Goal: Task Accomplishment & Management: Manage account settings

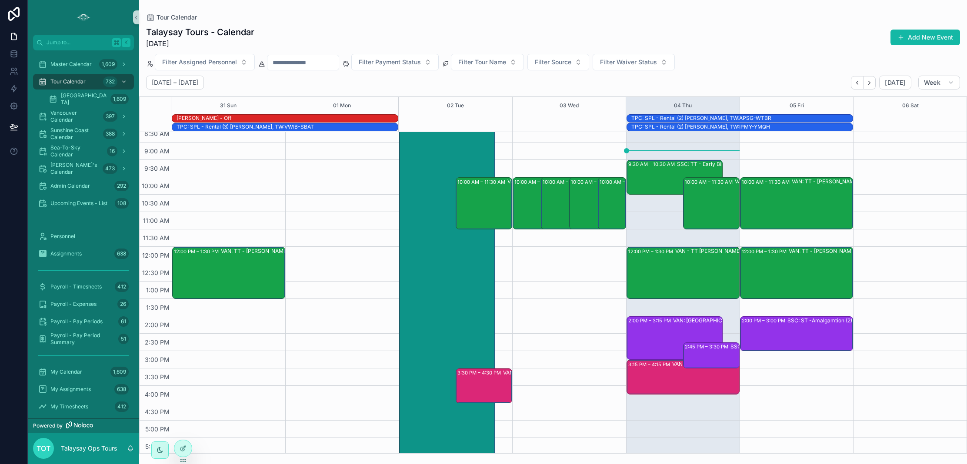
scroll to position [59, 0]
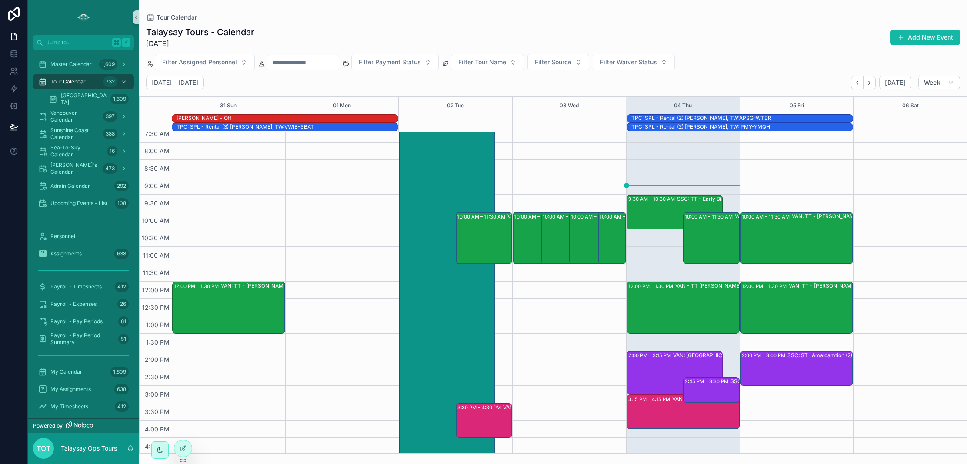
drag, startPoint x: 807, startPoint y: 203, endPoint x: 795, endPoint y: 234, distance: 33.6
click at [807, 203] on div "10:00 AM – 11:30 AM VAN: TT - [PERSON_NAME] (2) [PERSON_NAME], TW:XHPW-IBCN 12:…" at bounding box center [795, 334] width 113 height 522
click at [788, 232] on div "10:00 AM – 11:30 AM VAN: TT - [PERSON_NAME] (2) [PERSON_NAME], TW:XHPW-IBCN" at bounding box center [797, 238] width 110 height 50
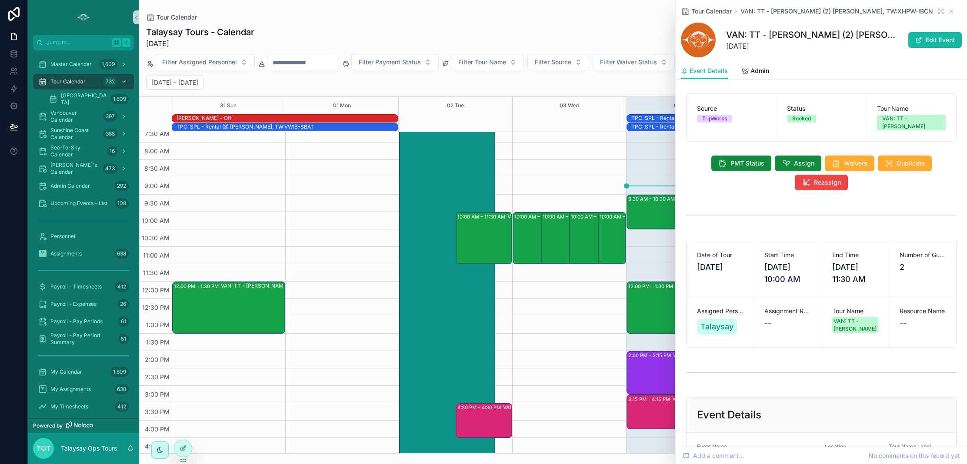
scroll to position [80, 0]
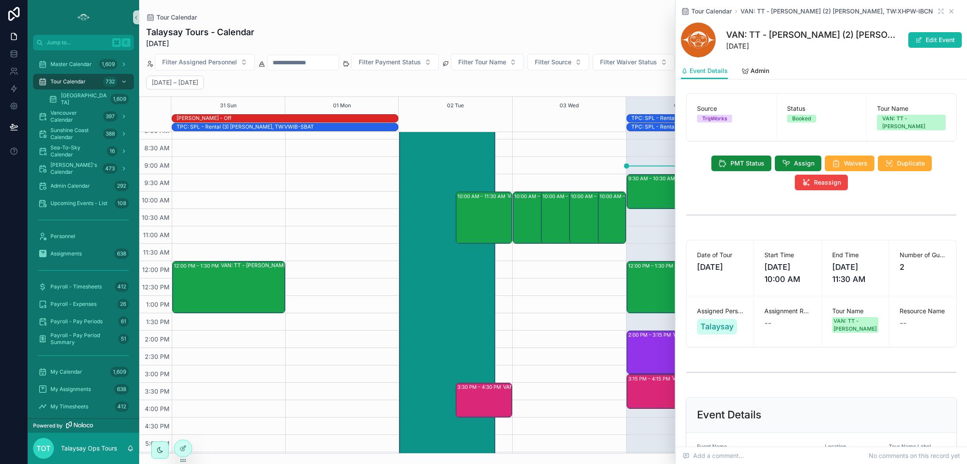
click at [951, 10] on icon "scrollable content" at bounding box center [950, 11] width 3 height 3
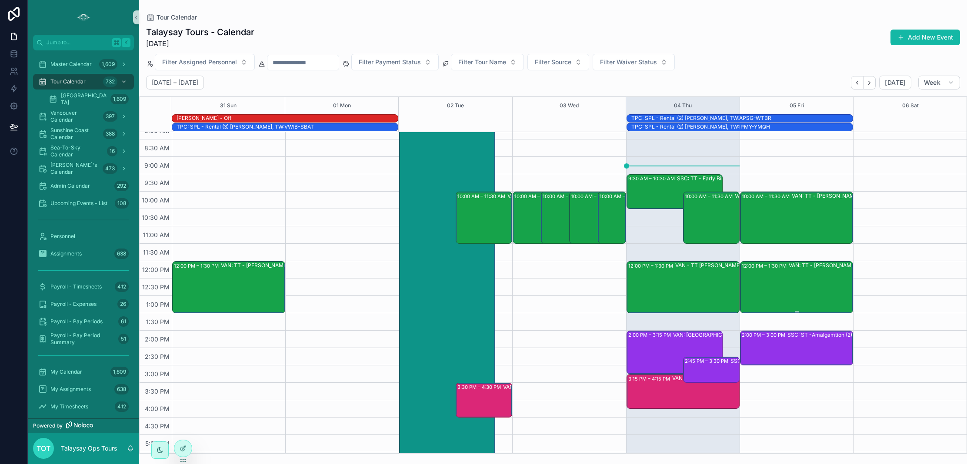
click at [795, 282] on div "VAN: TT - [PERSON_NAME] (25) Translink, TW:PXYR-XWEA" at bounding box center [844, 287] width 110 height 50
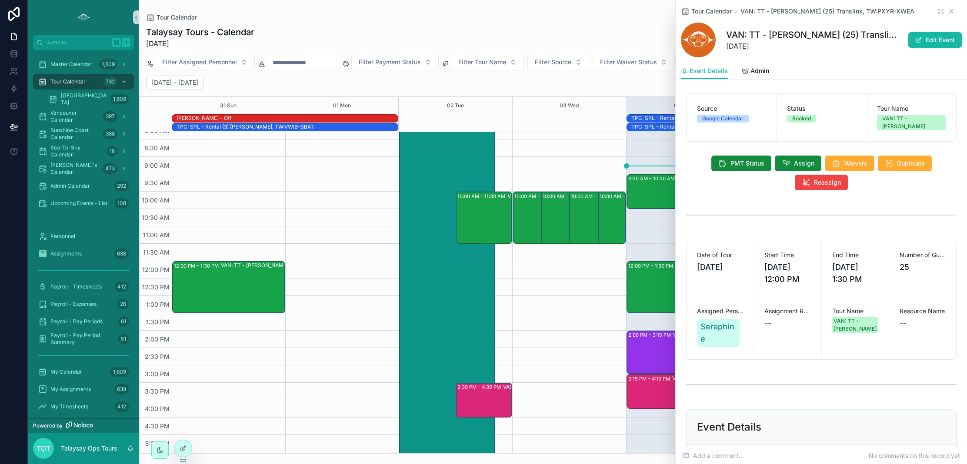
click at [952, 10] on icon "scrollable content" at bounding box center [951, 11] width 7 height 7
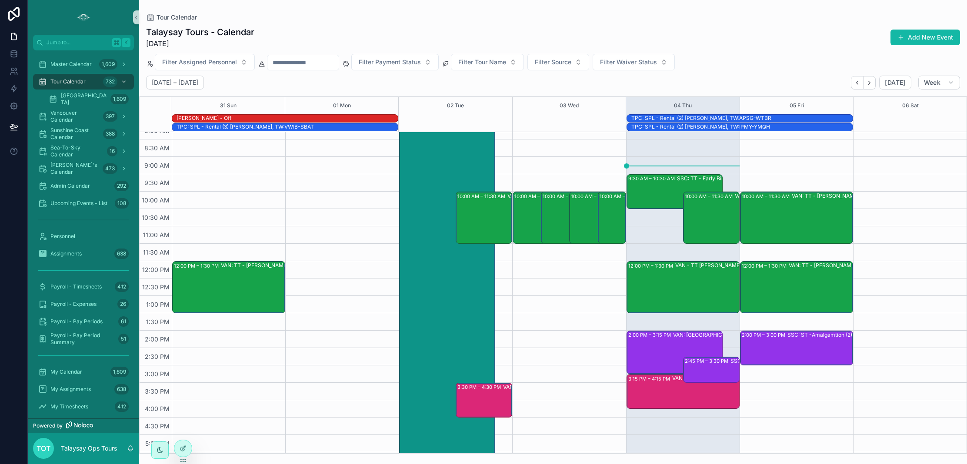
click at [773, 353] on div "2:00 PM – 3:00 PM SSC: ST -Amalgamtion (2) [PERSON_NAME], TW:XBMC-RJCU" at bounding box center [797, 348] width 110 height 33
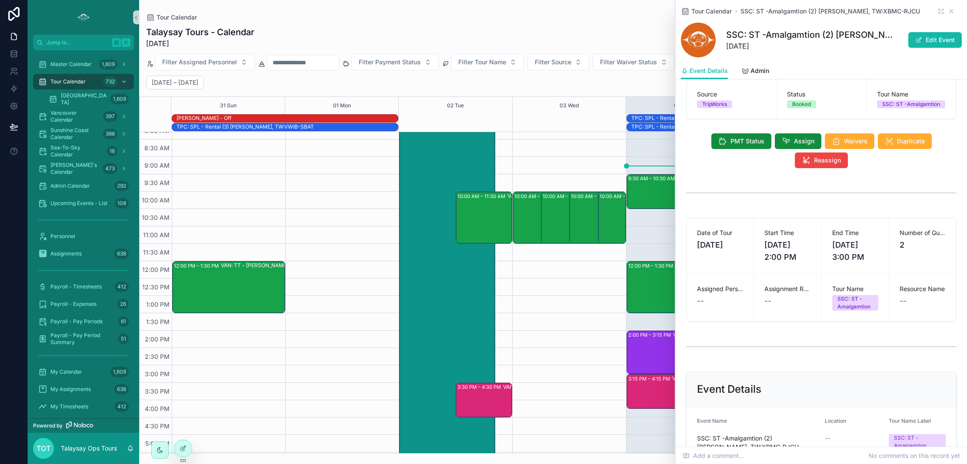
scroll to position [0, 0]
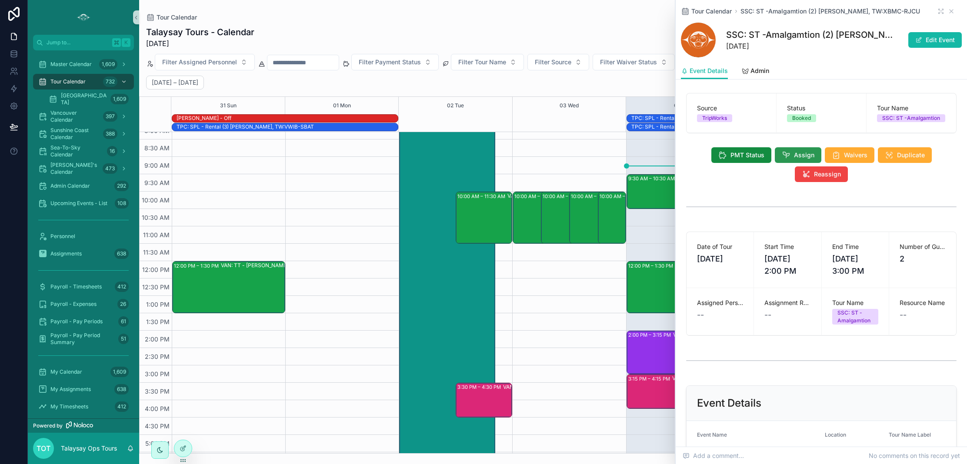
click at [787, 155] on icon "scrollable content" at bounding box center [786, 155] width 9 height 9
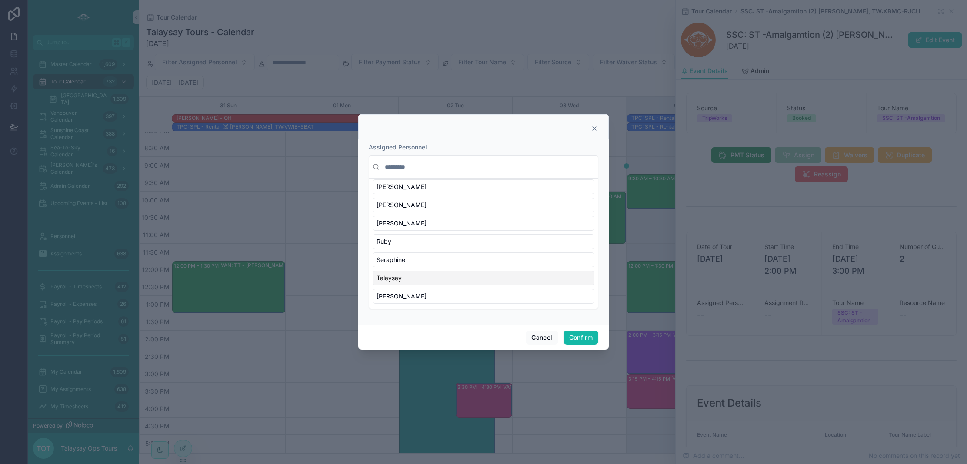
scroll to position [351, 0]
click at [426, 297] on div "[PERSON_NAME]" at bounding box center [484, 297] width 222 height 15
click at [413, 188] on div "[PERSON_NAME]" at bounding box center [484, 187] width 222 height 15
click at [426, 238] on div "Anneke" at bounding box center [484, 240] width 222 height 15
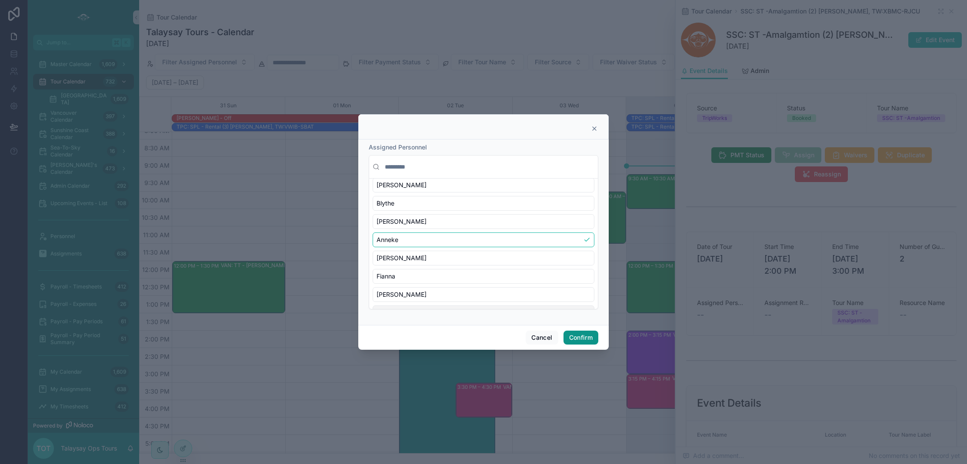
drag, startPoint x: 588, startPoint y: 340, endPoint x: 579, endPoint y: 343, distance: 9.4
click at [588, 340] on button "Confirm" at bounding box center [580, 338] width 35 height 14
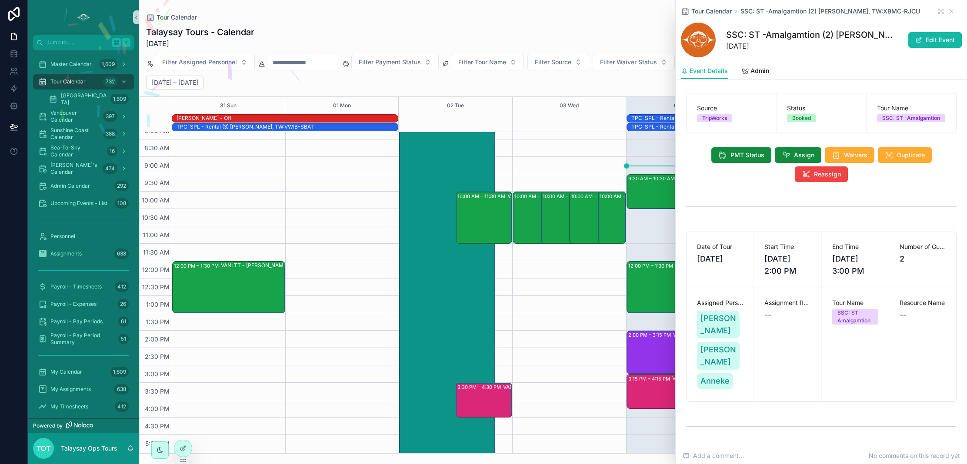
click at [952, 12] on icon "scrollable content" at bounding box center [950, 11] width 3 height 3
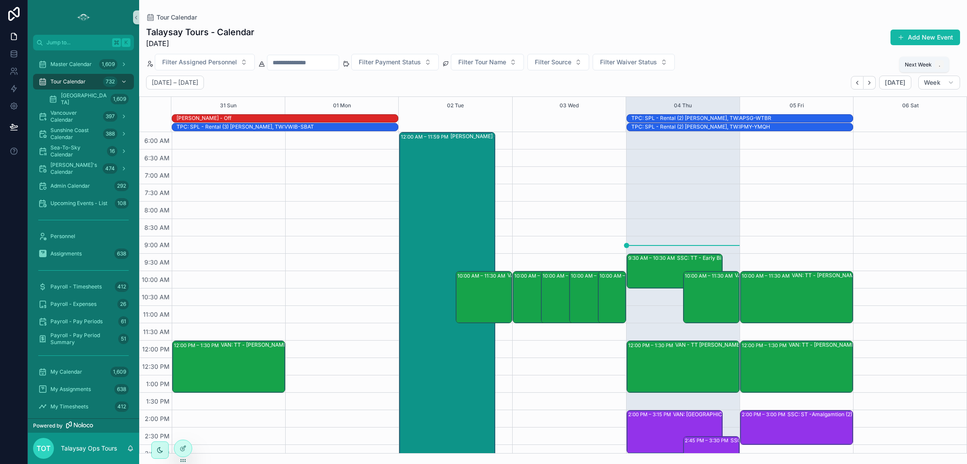
click at [872, 83] on icon "Next" at bounding box center [869, 83] width 7 height 7
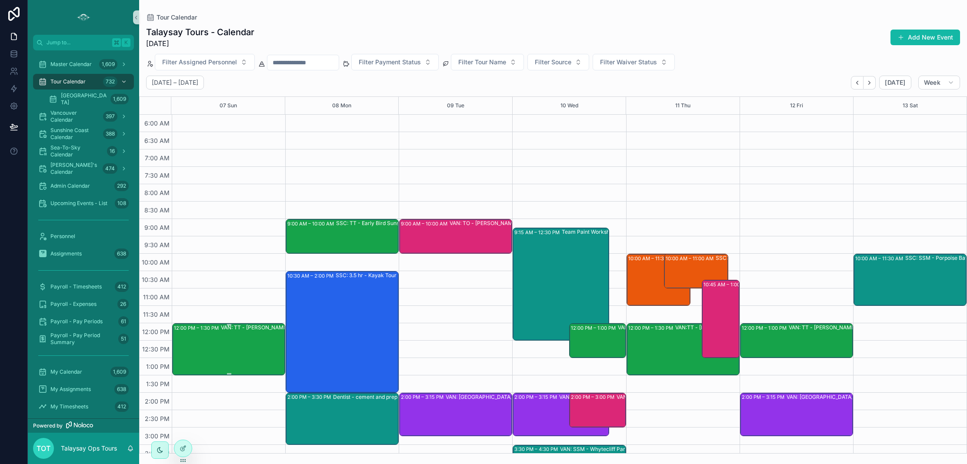
click at [227, 343] on div "VAN: TT - [PERSON_NAME] (2) MISA TOURS - Booking Number : 1183153" at bounding box center [276, 349] width 110 height 50
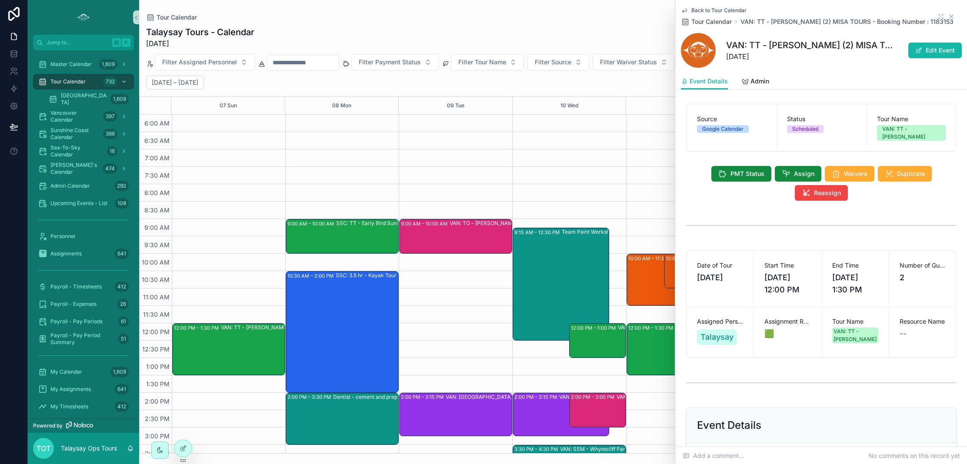
click at [950, 13] on icon "scrollable content" at bounding box center [951, 16] width 7 height 7
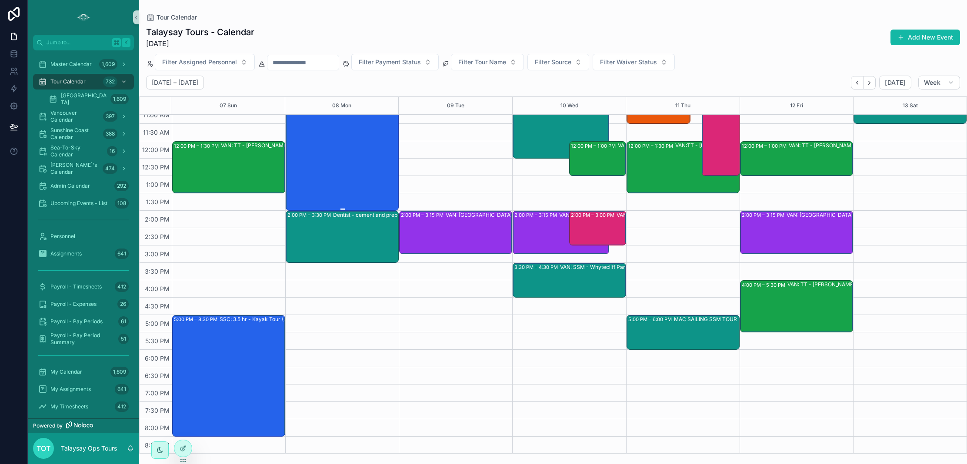
scroll to position [184, 0]
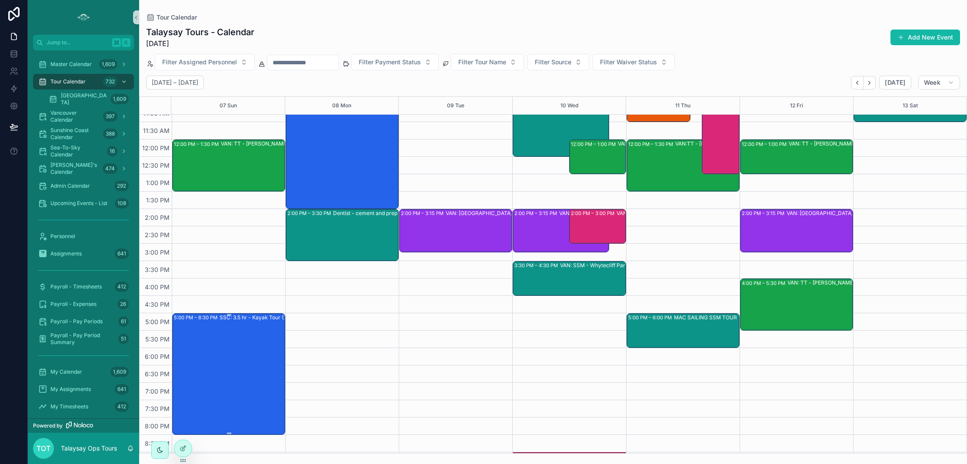
click at [240, 353] on div "SSC: 3.5 hr - Kayak Tour (2) [PERSON_NAME], TW:GPCX-NKAR" at bounding box center [275, 374] width 110 height 120
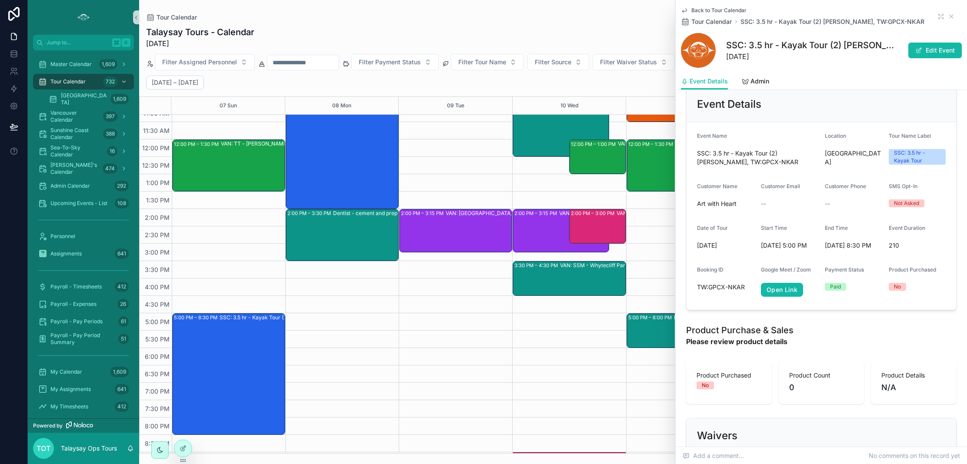
scroll to position [322, 0]
click at [949, 17] on icon "scrollable content" at bounding box center [951, 16] width 7 height 7
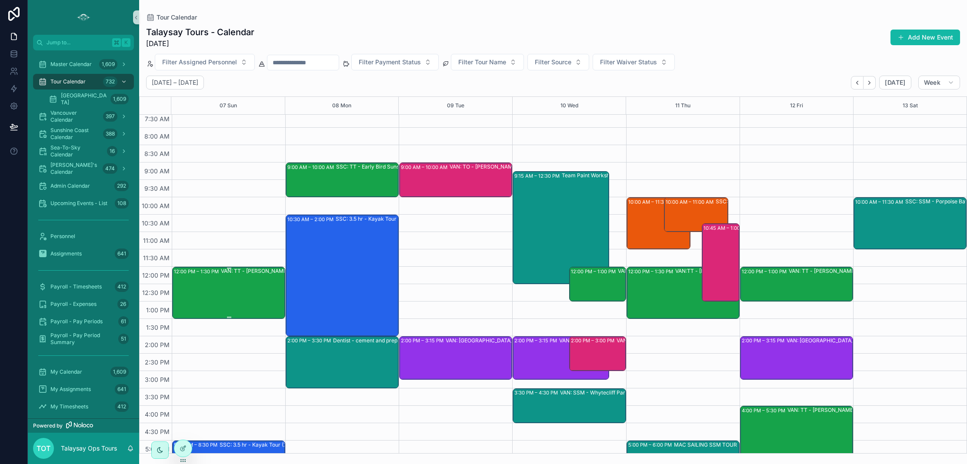
scroll to position [21, 0]
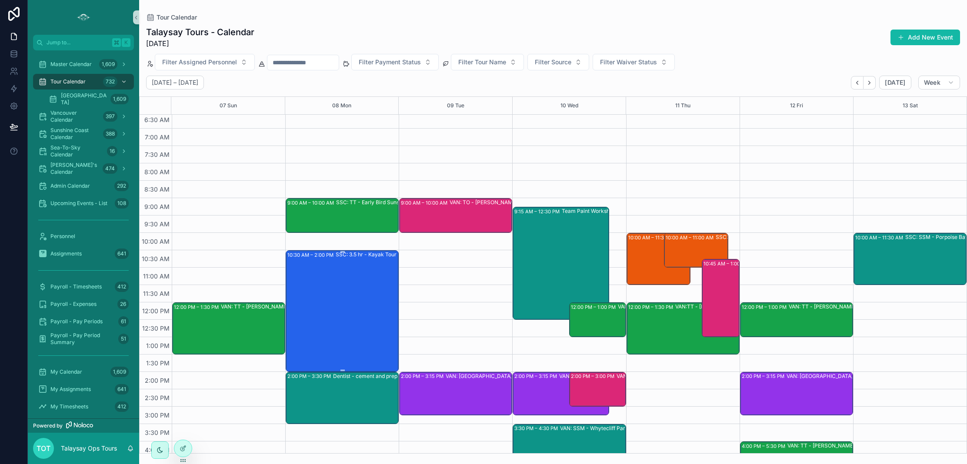
click at [334, 311] on div "10:30 AM – 2:00 PM SSC: 3.5 hr - Kayak Tour (2) [PERSON_NAME], TW:PTUT-JNIC" at bounding box center [342, 311] width 110 height 120
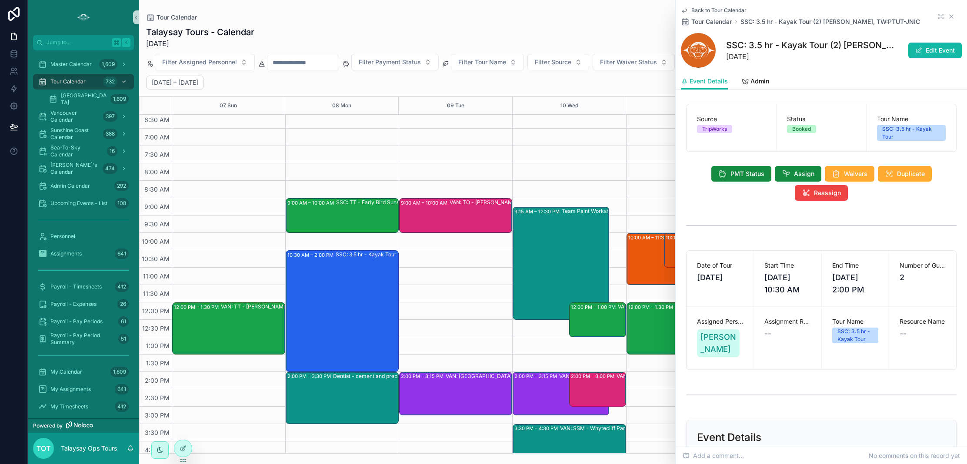
click at [951, 17] on icon "scrollable content" at bounding box center [950, 16] width 3 height 3
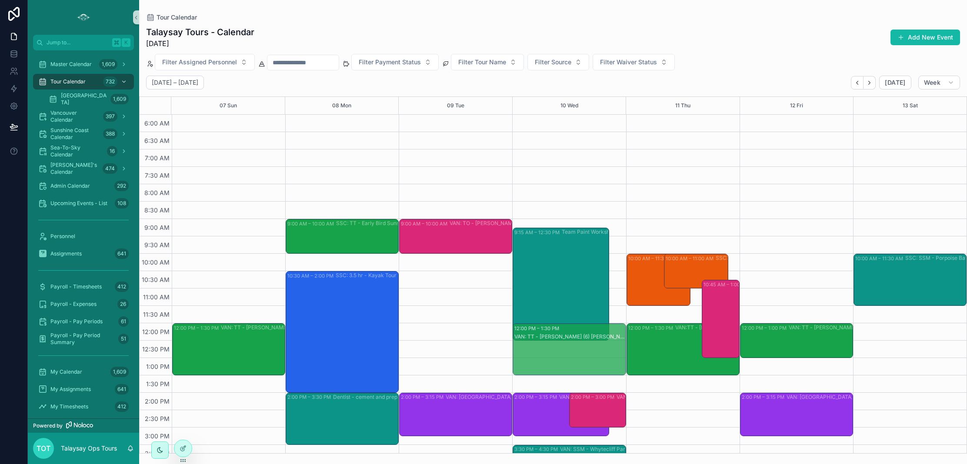
drag, startPoint x: 598, startPoint y: 356, endPoint x: 597, endPoint y: 380, distance: 23.1
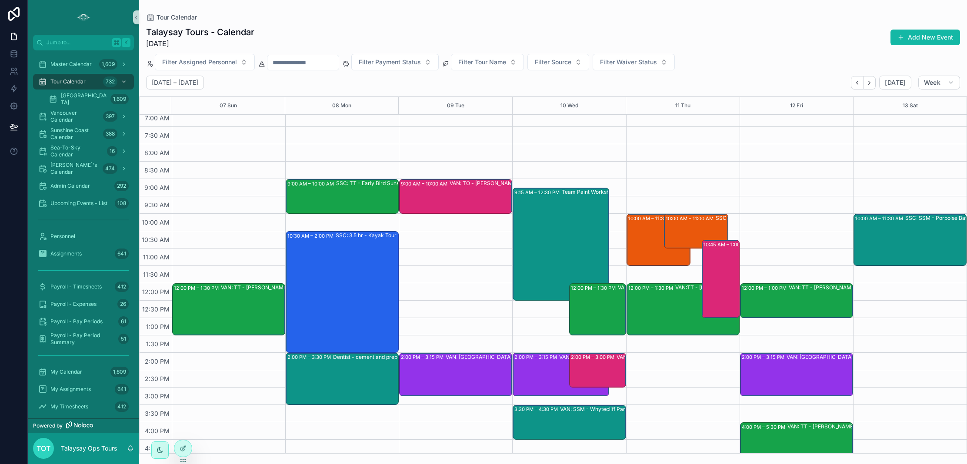
scroll to position [25, 0]
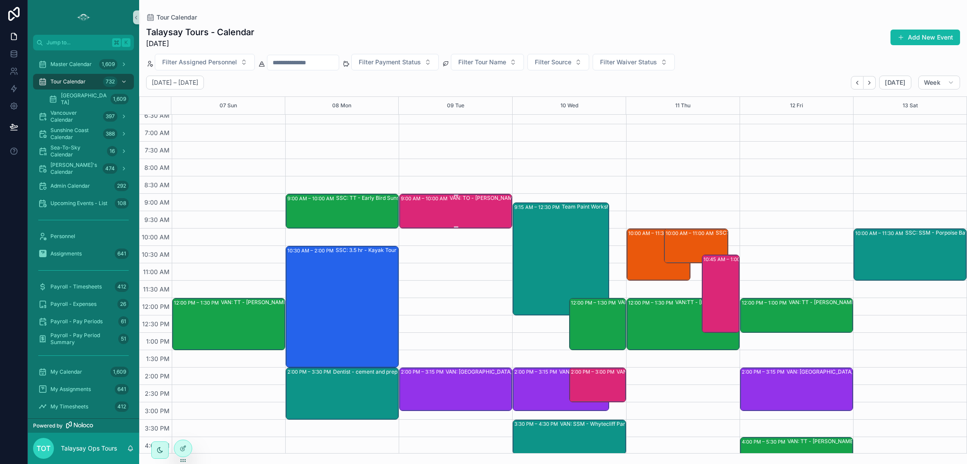
click at [477, 206] on div "VAN: TO - [PERSON_NAME] (14) [PERSON_NAME], [GEOGRAPHIC_DATA]:ZIEI-PTQN" at bounding box center [505, 210] width 110 height 33
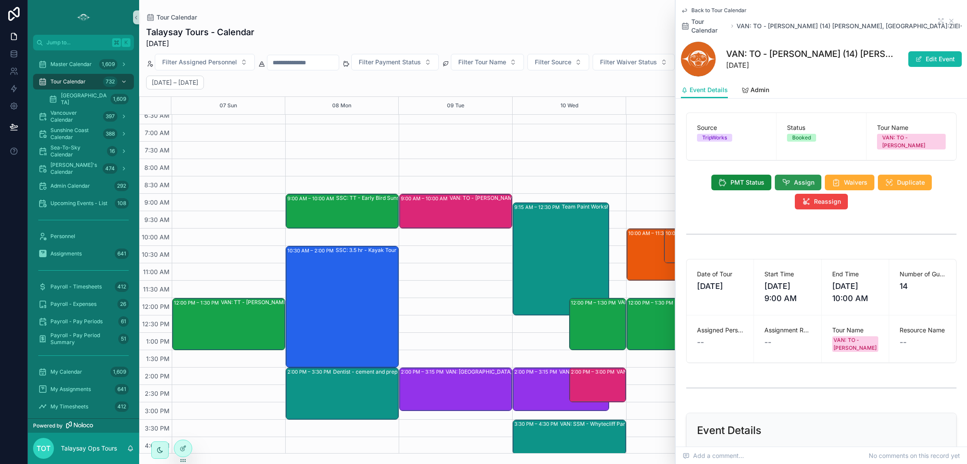
click at [789, 178] on icon "scrollable content" at bounding box center [786, 182] width 9 height 9
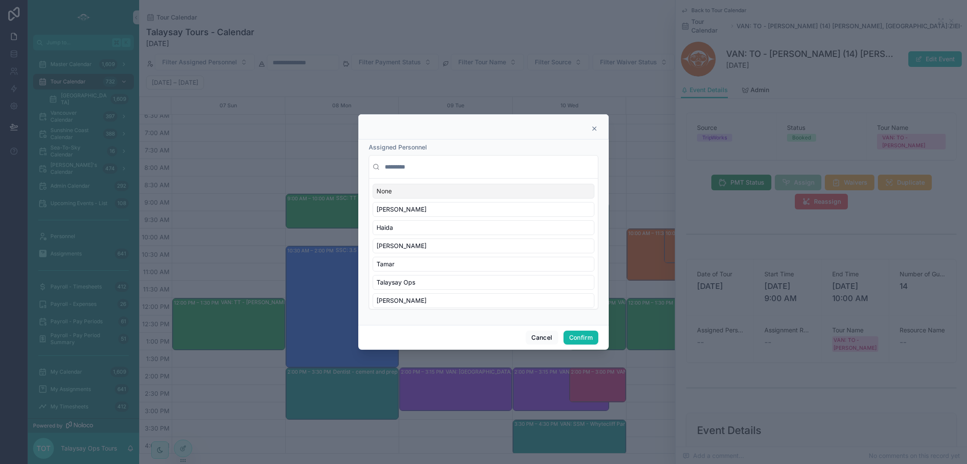
click at [412, 165] on input "text" at bounding box center [488, 167] width 211 height 16
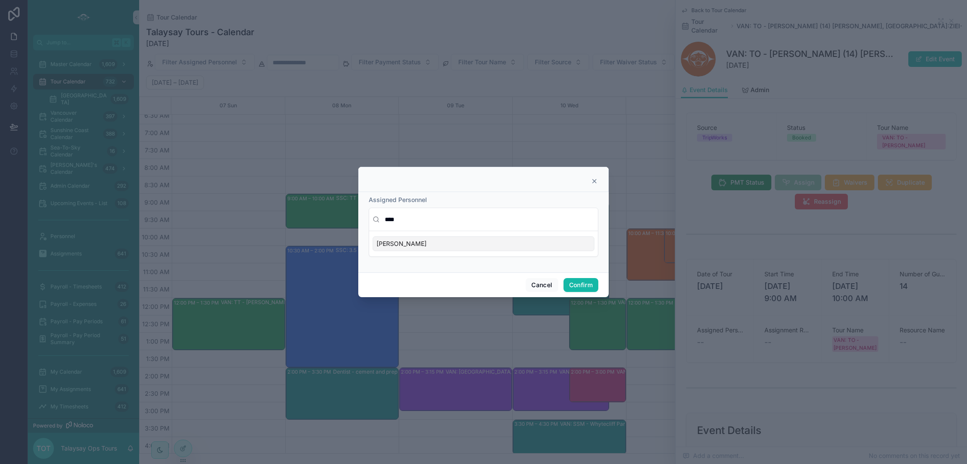
type input "****"
click at [416, 246] on div "[PERSON_NAME]" at bounding box center [484, 243] width 222 height 15
drag, startPoint x: 578, startPoint y: 284, endPoint x: 574, endPoint y: 283, distance: 4.5
click at [578, 284] on button "Confirm" at bounding box center [580, 285] width 35 height 14
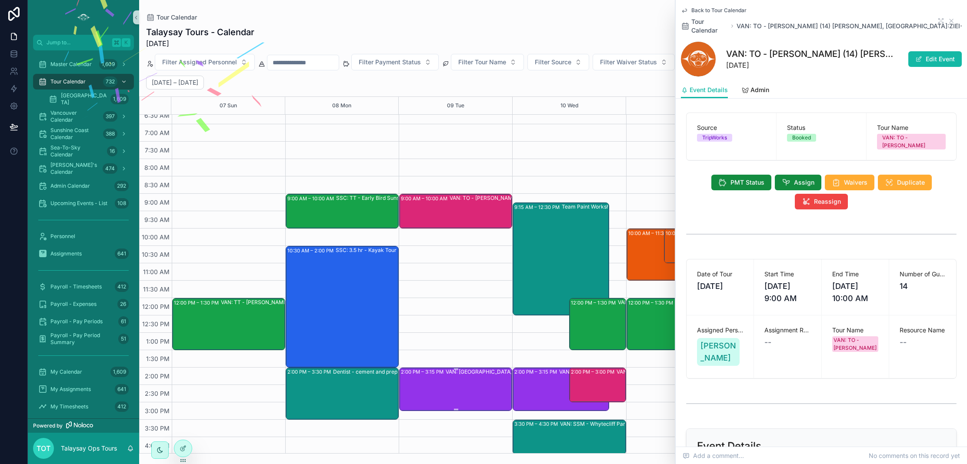
click at [487, 389] on div "VAN: [GEOGRAPHIC_DATA][PERSON_NAME] (4) [PERSON_NAME], TW:[PERSON_NAME]-UQWE" at bounding box center [501, 389] width 110 height 42
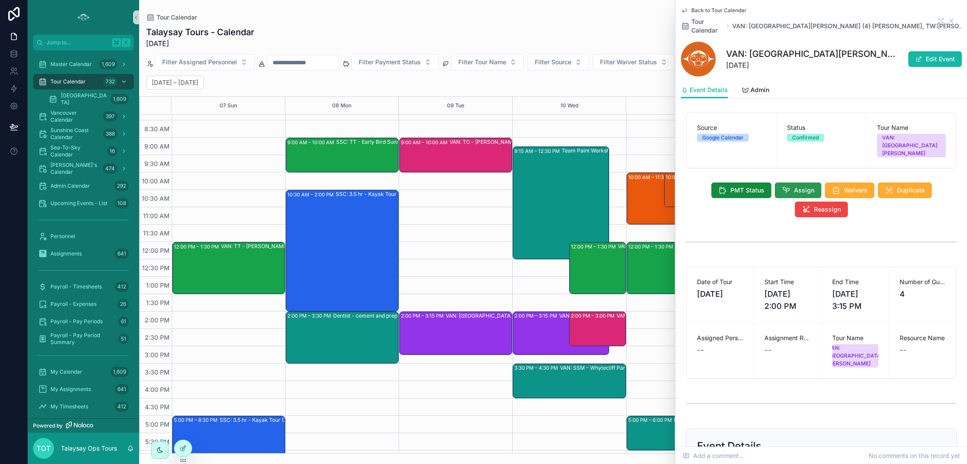
click at [792, 183] on button "Assign" at bounding box center [798, 191] width 47 height 16
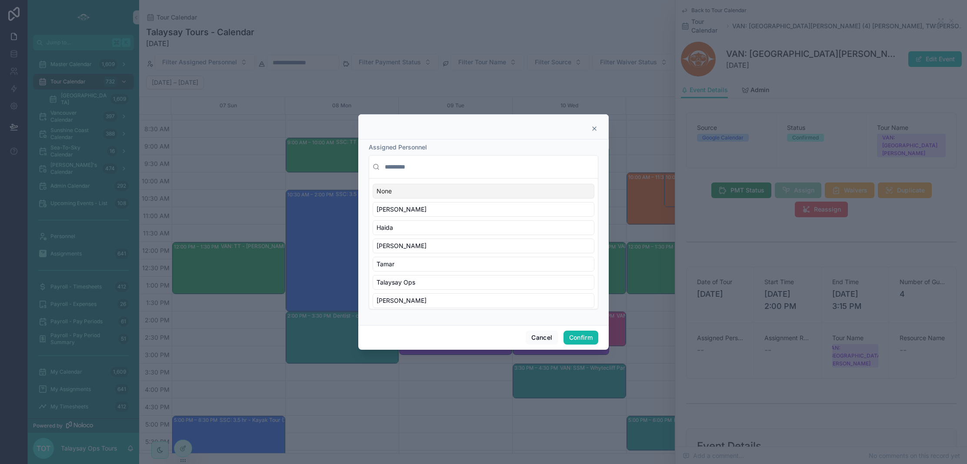
click at [396, 165] on input "text" at bounding box center [488, 167] width 211 height 16
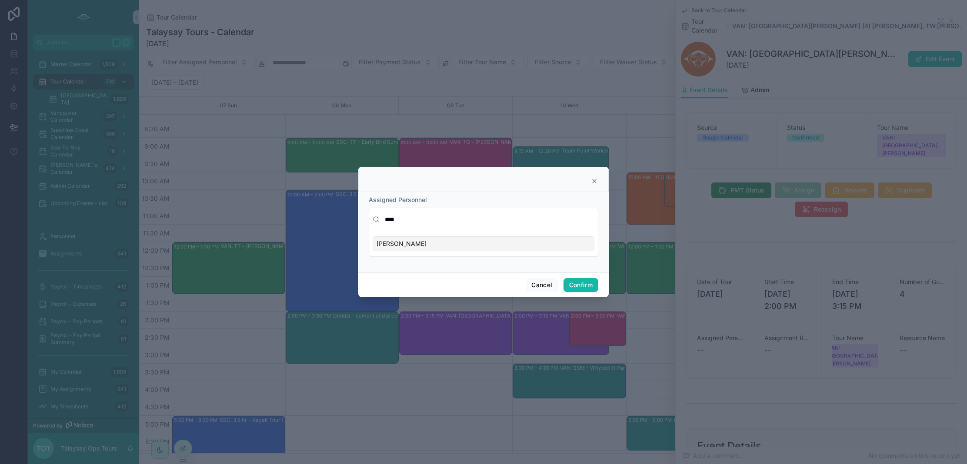
click at [403, 245] on div "[PERSON_NAME]" at bounding box center [484, 243] width 222 height 15
drag, startPoint x: 438, startPoint y: 224, endPoint x: 345, endPoint y: 215, distance: 93.9
click at [345, 215] on div "Assigned Personnel **** [PERSON_NAME] Confirm" at bounding box center [483, 232] width 967 height 464
type input "****"
click at [407, 241] on div "Ruby" at bounding box center [484, 243] width 222 height 15
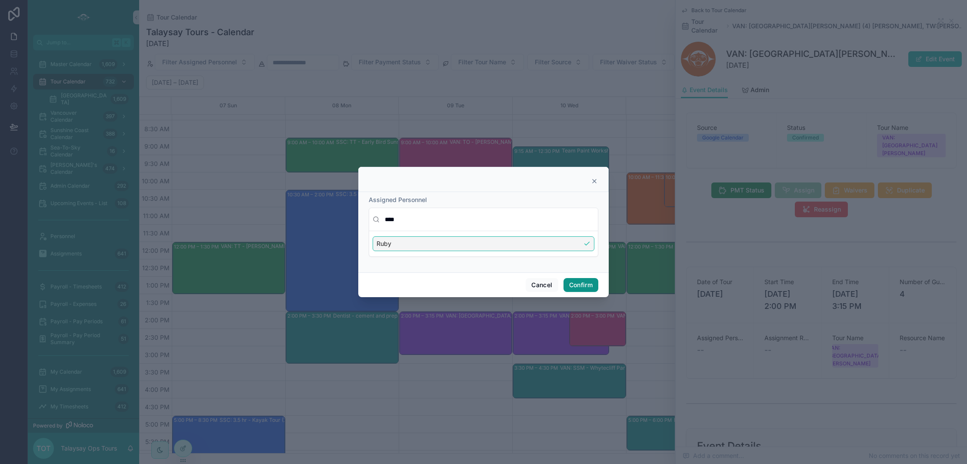
click at [586, 287] on button "Confirm" at bounding box center [580, 285] width 35 height 14
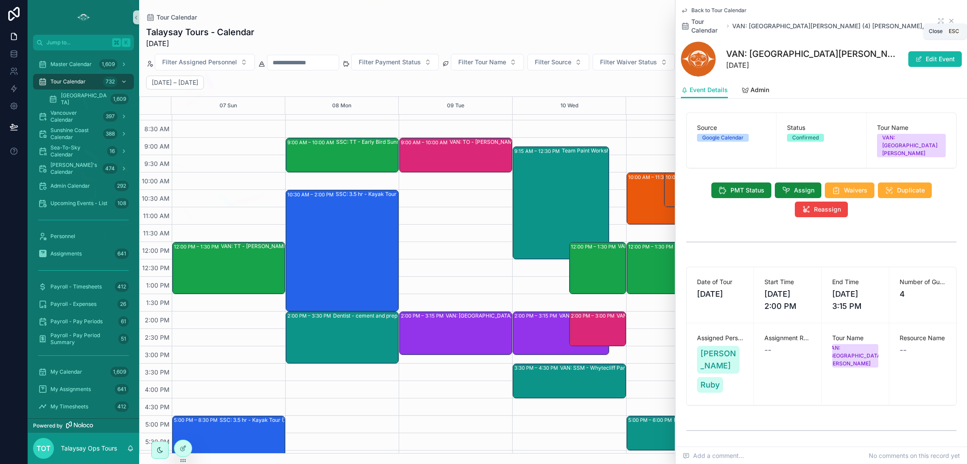
click at [953, 19] on icon "scrollable content" at bounding box center [950, 20] width 3 height 3
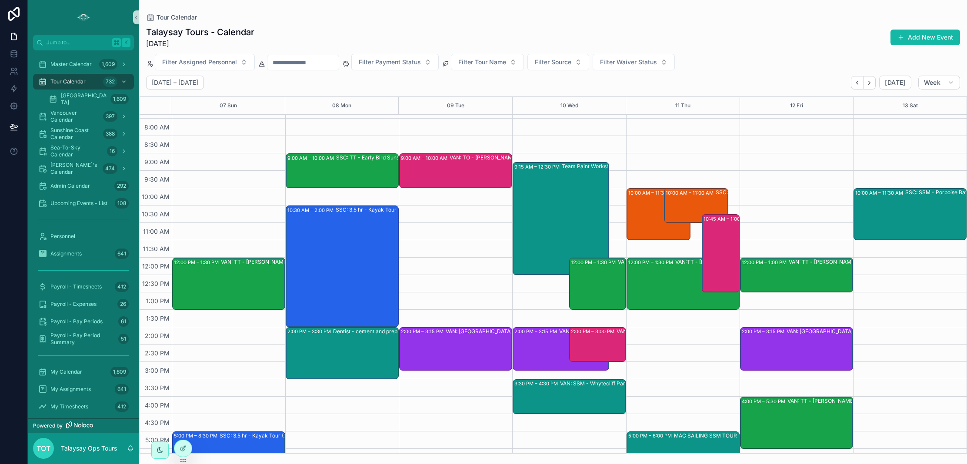
scroll to position [61, 0]
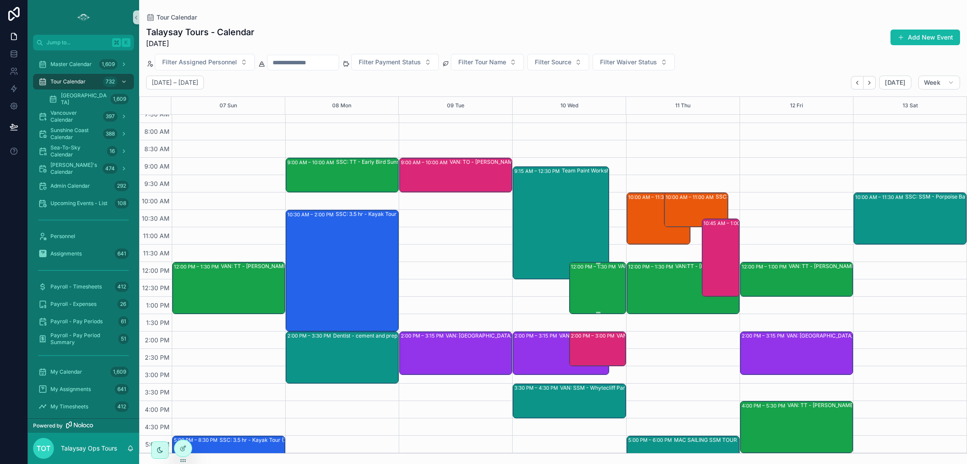
click at [593, 289] on div "12:00 PM – 1:30 PM VAN: TT - [PERSON_NAME] (6) [PERSON_NAME], TW:IBRT-DWPR" at bounding box center [598, 288] width 54 height 50
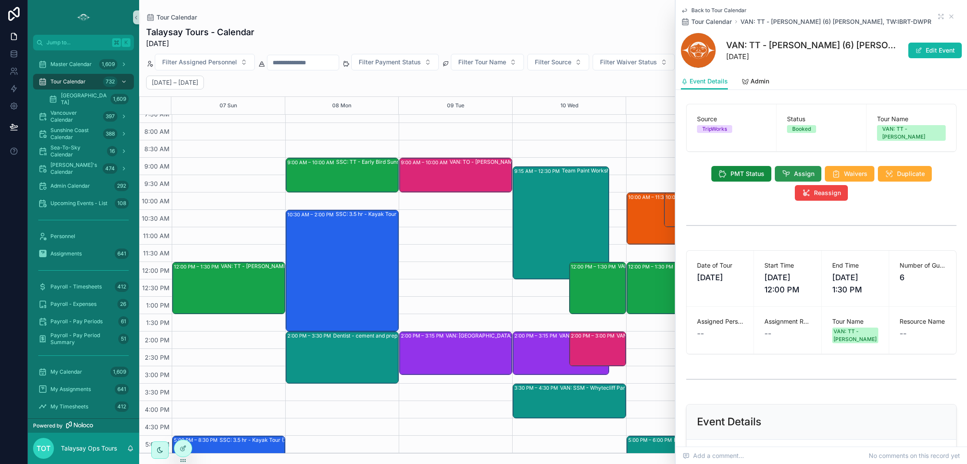
click at [793, 166] on button "Assign" at bounding box center [798, 174] width 47 height 16
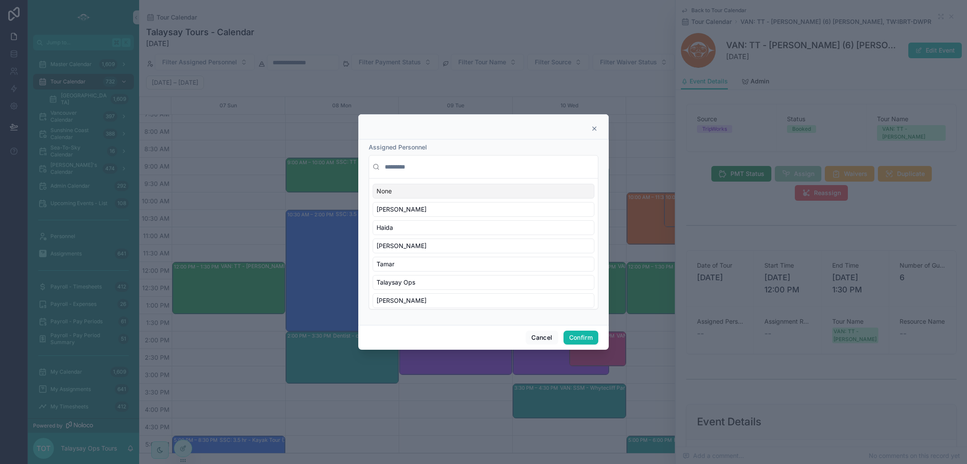
click at [405, 169] on input "text" at bounding box center [488, 167] width 211 height 16
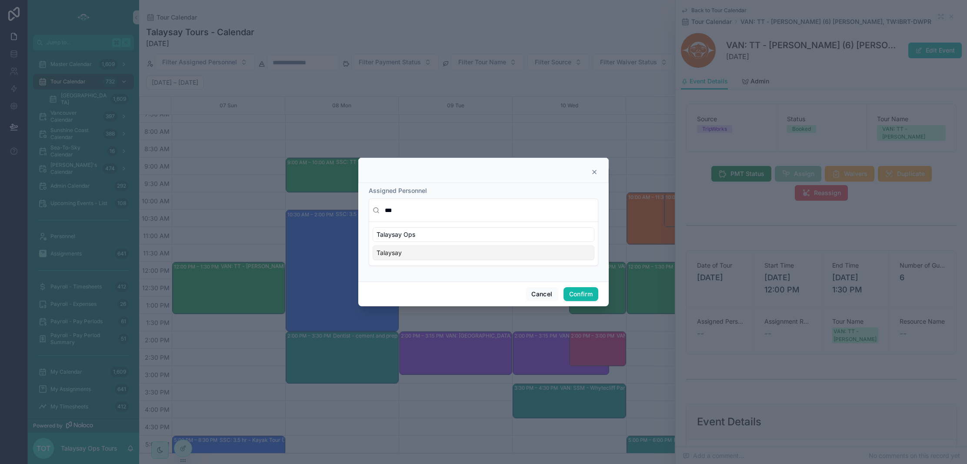
type input "***"
click at [419, 256] on div "Talaysay" at bounding box center [484, 253] width 222 height 15
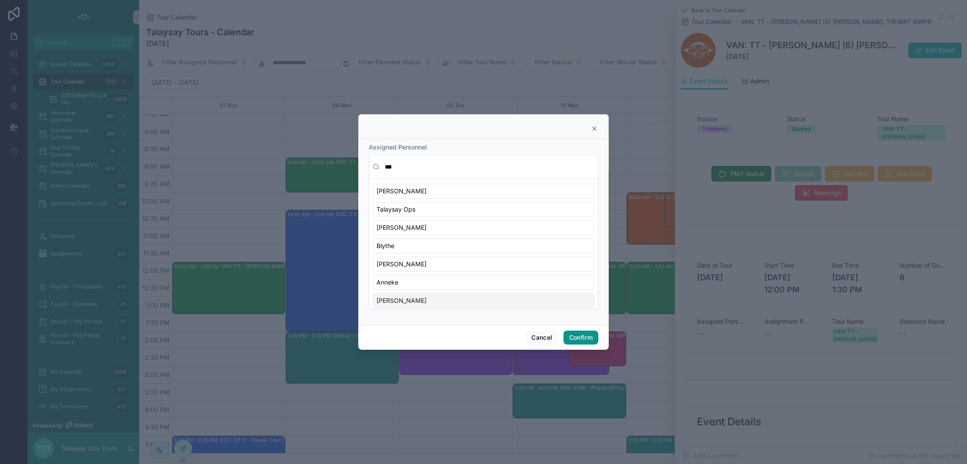
click at [588, 336] on button "Confirm" at bounding box center [580, 338] width 35 height 14
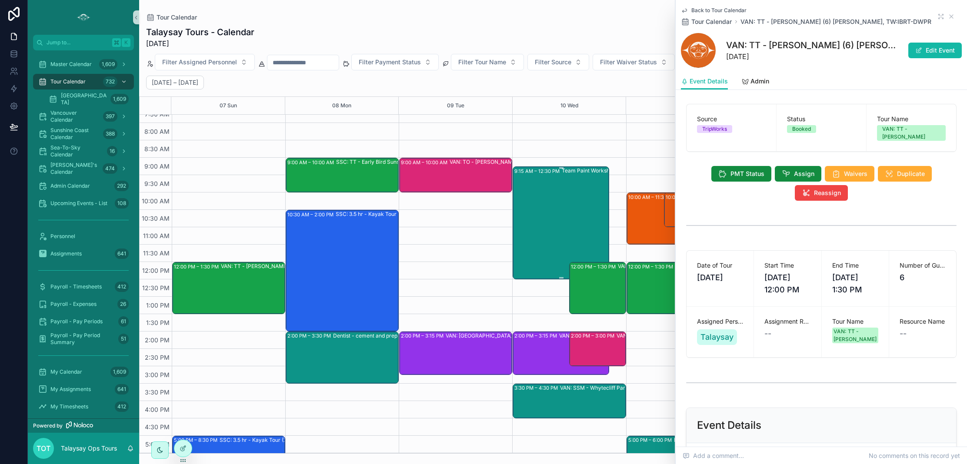
click at [548, 228] on div "9:15 AM – 12:30 PM Team Paint Workshop" at bounding box center [560, 222] width 93 height 111
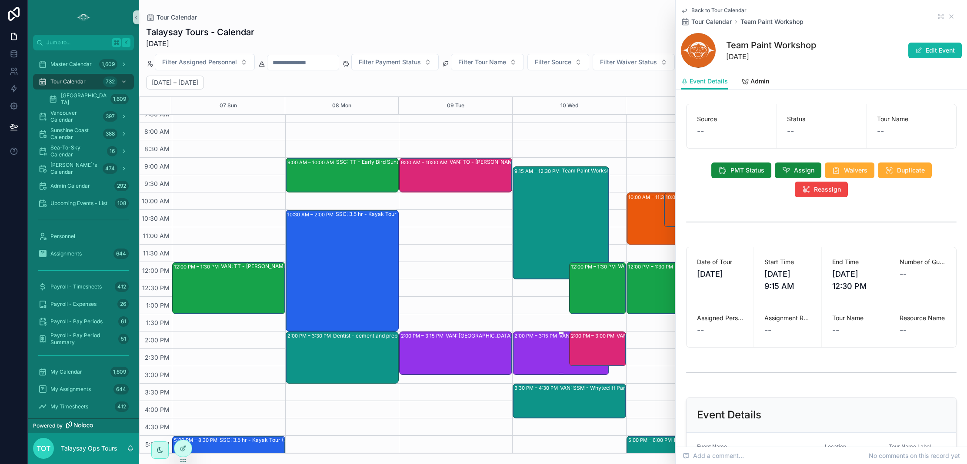
click at [551, 344] on div "2:00 PM – 3:15 PM VAN: [GEOGRAPHIC_DATA][PERSON_NAME] (2) [PERSON_NAME], TW:ZHY…" at bounding box center [560, 354] width 93 height 42
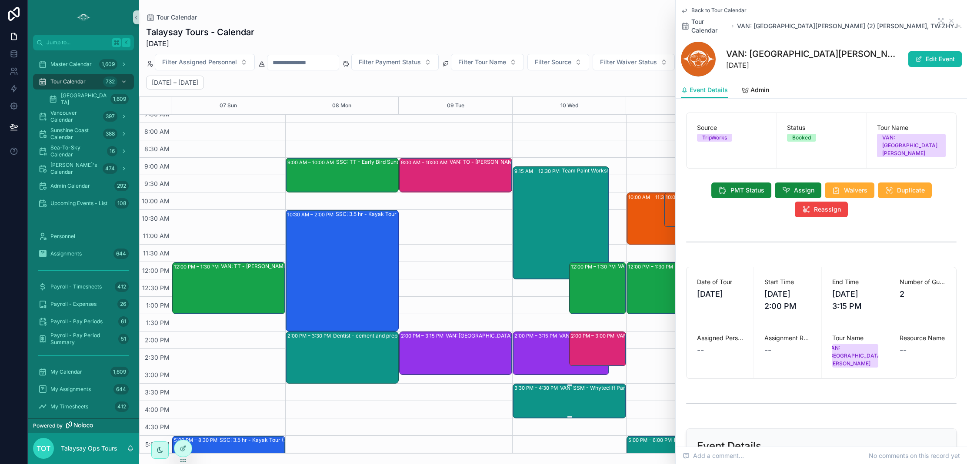
click at [586, 400] on div "VAN: SSM - Whytecliff Park (1) [PERSON_NAME], TW:KQWE-EZMV" at bounding box center [615, 400] width 110 height 33
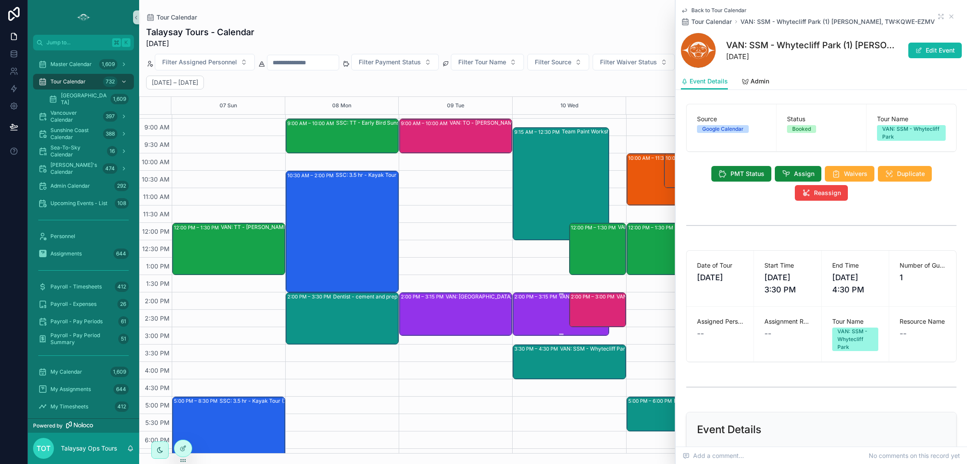
scroll to position [99, 0]
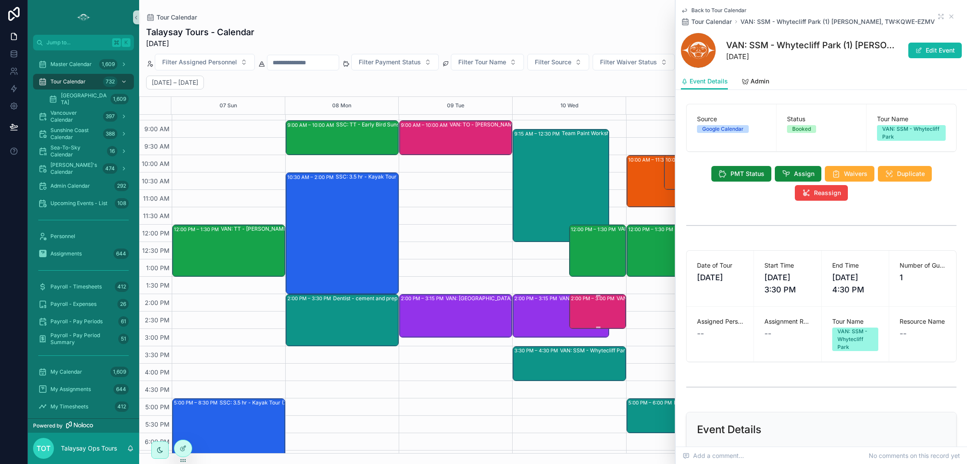
click at [593, 316] on div "2:00 PM – 3:00 PM VAN: TO - [PERSON_NAME] (6) [PERSON_NAME], TW:SFAY-SRCU" at bounding box center [598, 311] width 54 height 33
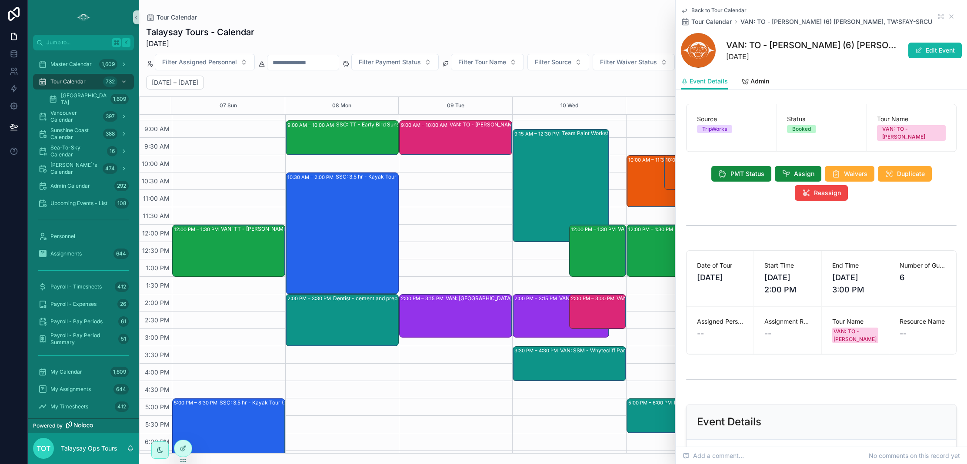
click at [550, 319] on div "2:00 PM – 3:15 PM VAN: [GEOGRAPHIC_DATA][PERSON_NAME] (2) [PERSON_NAME], TW:ZHY…" at bounding box center [560, 316] width 93 height 42
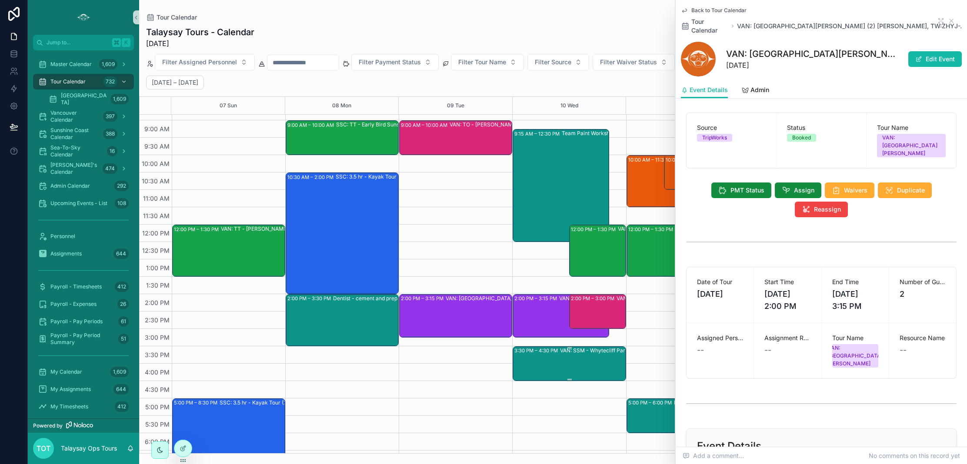
click at [582, 353] on div "VAN: SSM - Whytecliff Park (1) [PERSON_NAME], TW:KQWE-EZMV" at bounding box center [615, 350] width 110 height 7
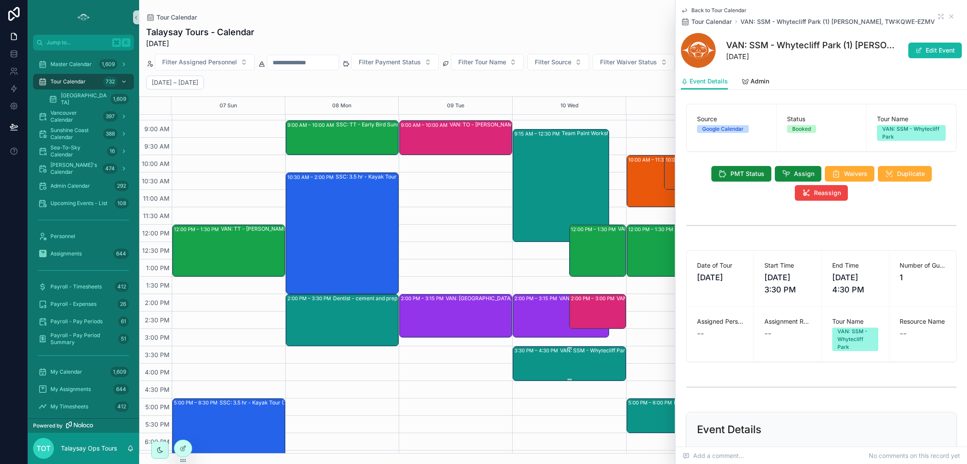
scroll to position [103, 0]
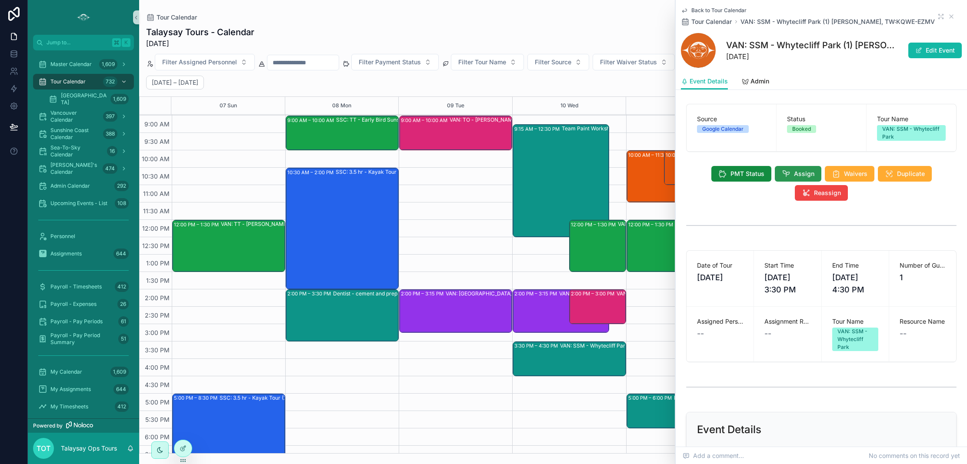
click at [789, 175] on icon "scrollable content" at bounding box center [786, 174] width 9 height 9
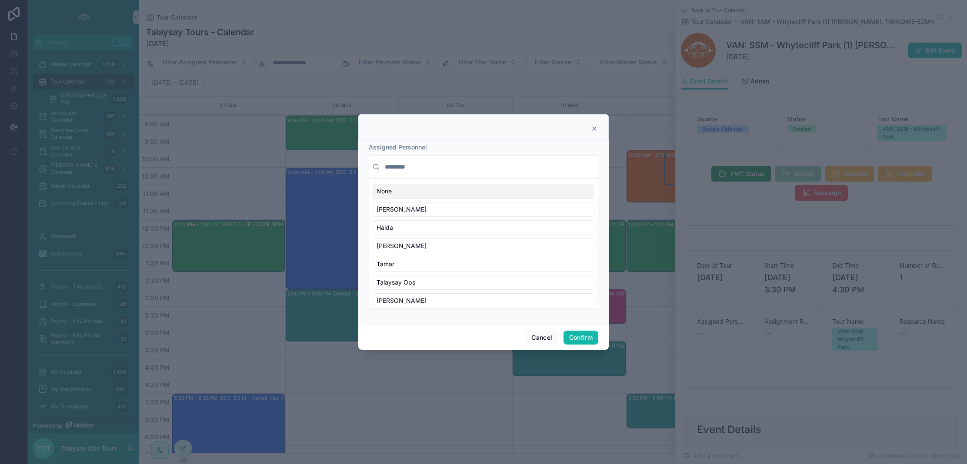
click at [397, 170] on input "text" at bounding box center [488, 167] width 211 height 16
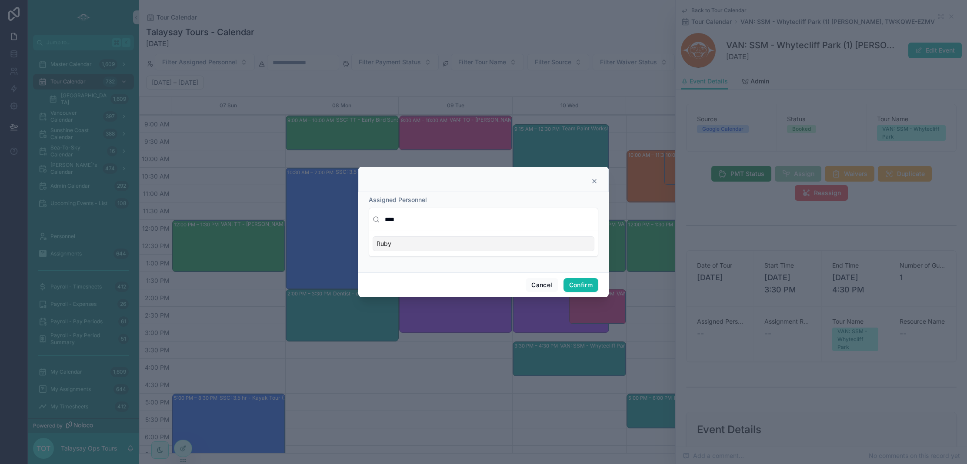
type input "****"
click at [443, 246] on div "Ruby" at bounding box center [484, 243] width 222 height 15
click at [577, 286] on button "Confirm" at bounding box center [580, 285] width 35 height 14
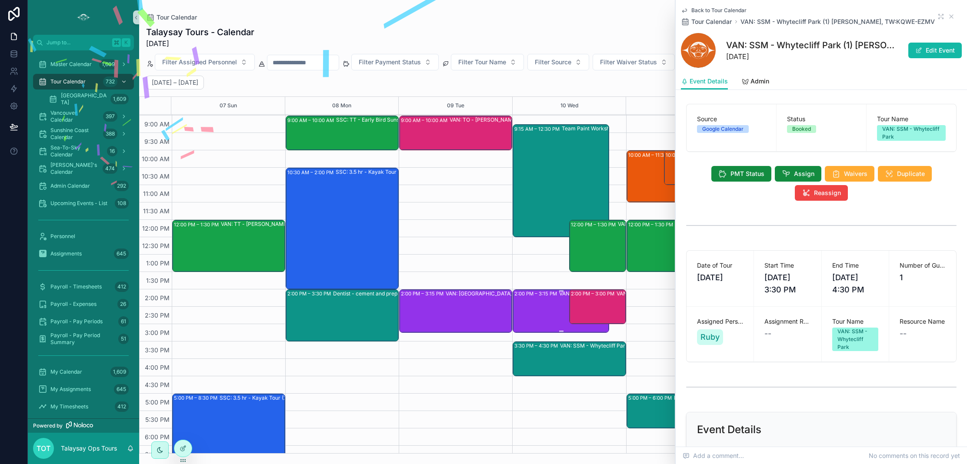
click at [539, 300] on div "2:00 PM – 3:15 PM VAN: [GEOGRAPHIC_DATA][PERSON_NAME] (2) [PERSON_NAME], TW:ZHY…" at bounding box center [560, 311] width 93 height 42
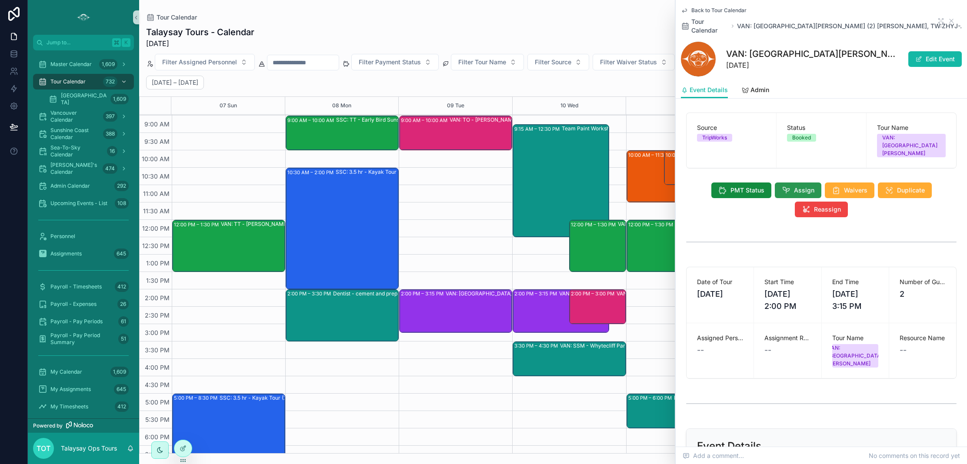
click at [795, 186] on span "Assign" at bounding box center [804, 190] width 20 height 9
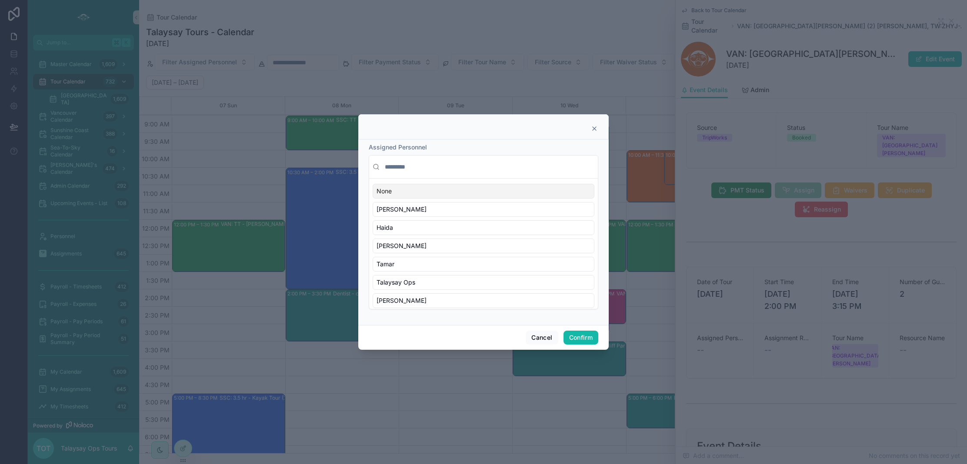
click at [413, 167] on input "text" at bounding box center [488, 167] width 211 height 16
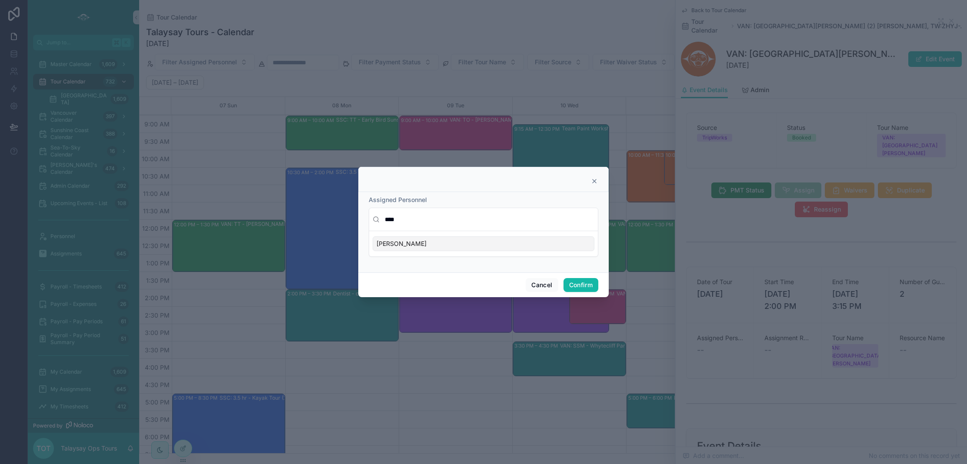
type input "****"
click at [420, 244] on div "[PERSON_NAME]" at bounding box center [484, 243] width 222 height 15
click at [584, 286] on button "Confirm" at bounding box center [580, 285] width 35 height 14
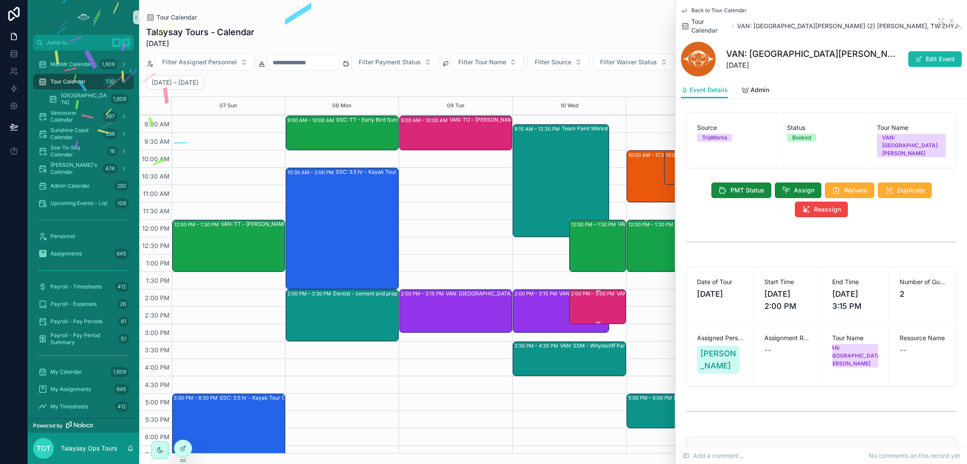
click at [605, 300] on div "2:00 PM – 3:00 PM VAN: TO - [PERSON_NAME] (6) [PERSON_NAME], TW:SFAY-SRCU" at bounding box center [598, 306] width 54 height 33
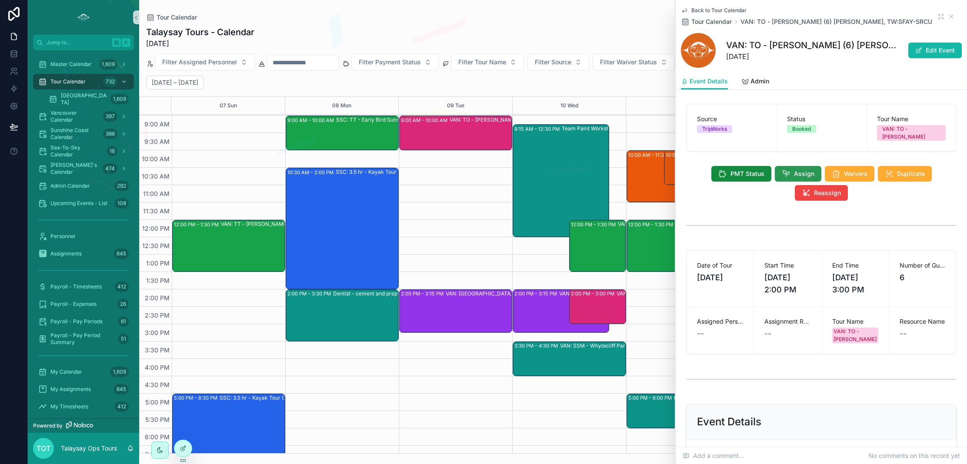
click at [791, 166] on button "Assign" at bounding box center [798, 174] width 47 height 16
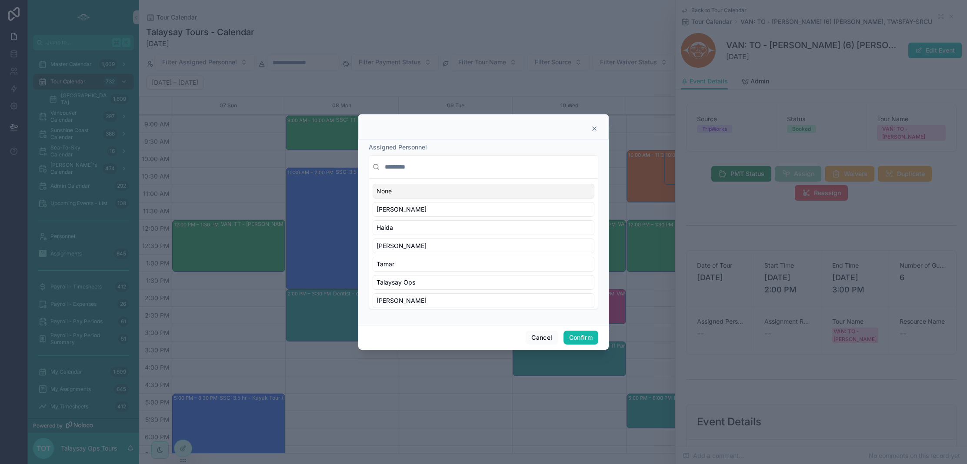
click at [399, 169] on input "text" at bounding box center [488, 167] width 211 height 16
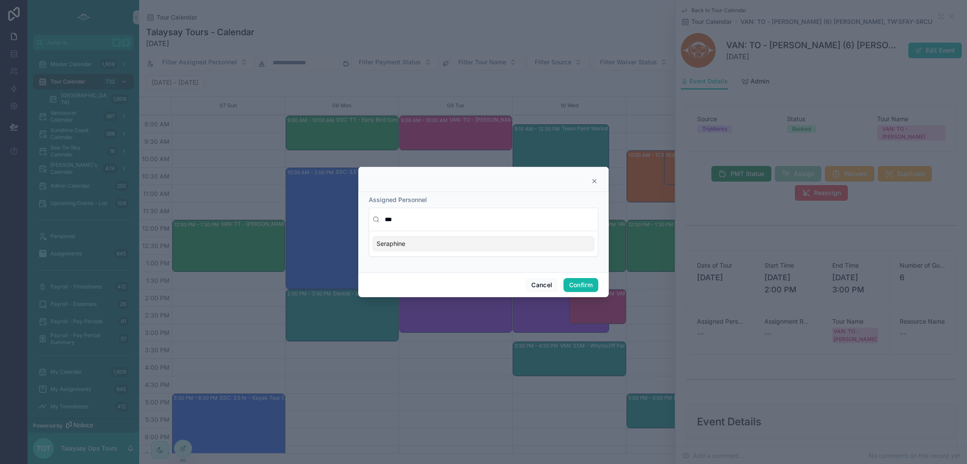
type input "***"
click at [417, 242] on div "Seraphine" at bounding box center [484, 243] width 222 height 15
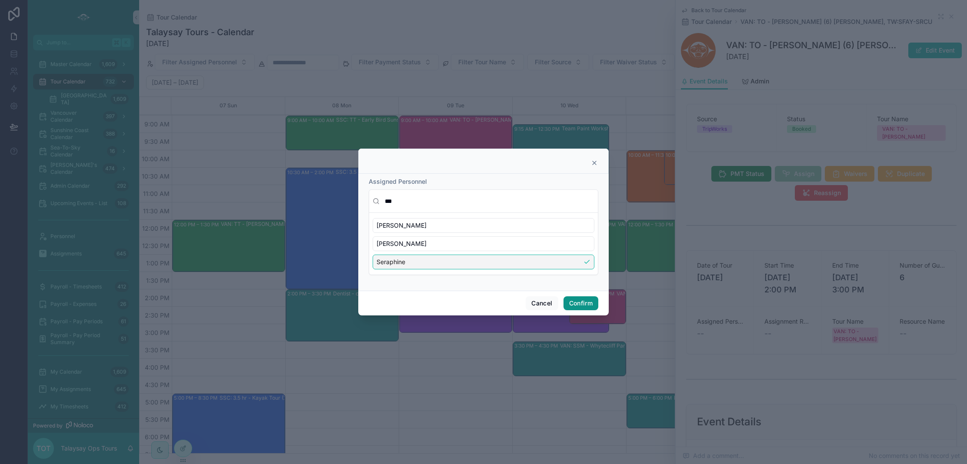
click at [580, 306] on button "Confirm" at bounding box center [580, 303] width 35 height 14
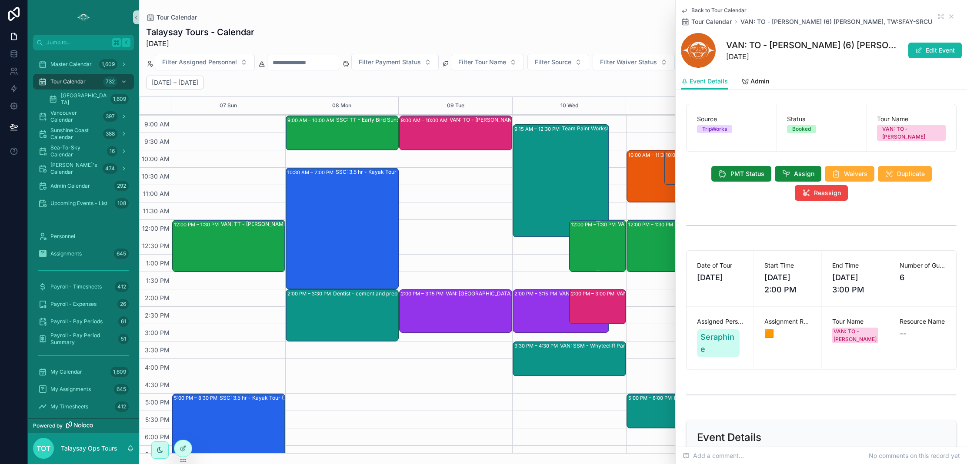
click at [608, 250] on div "12:00 PM – 1:30 PM VAN: TT - [PERSON_NAME] (6) [PERSON_NAME], TW:IBRT-DWPR" at bounding box center [598, 246] width 54 height 50
click at [952, 15] on icon "scrollable content" at bounding box center [950, 16] width 3 height 3
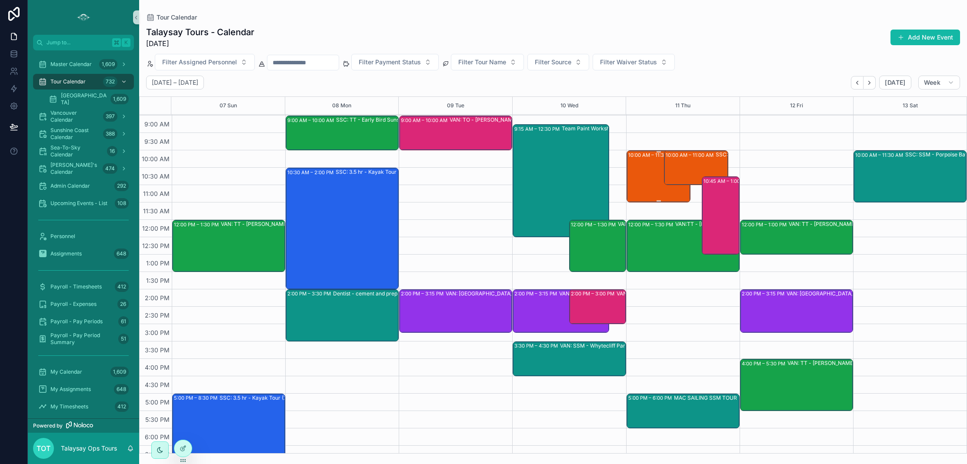
click at [645, 176] on div "10:00 AM – 11:30 AM SSC:LTL - [PERSON_NAME] (2) [PERSON_NAME] van der [PERSON_N…" at bounding box center [658, 176] width 61 height 50
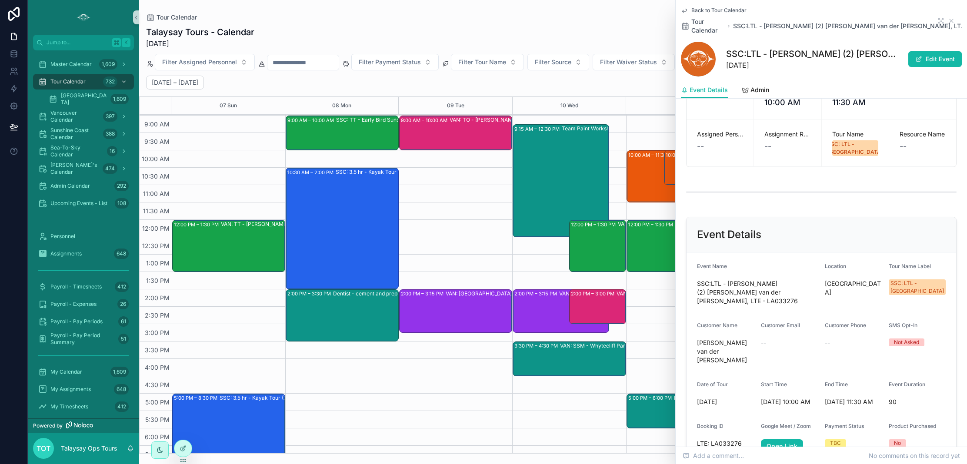
scroll to position [203, 0]
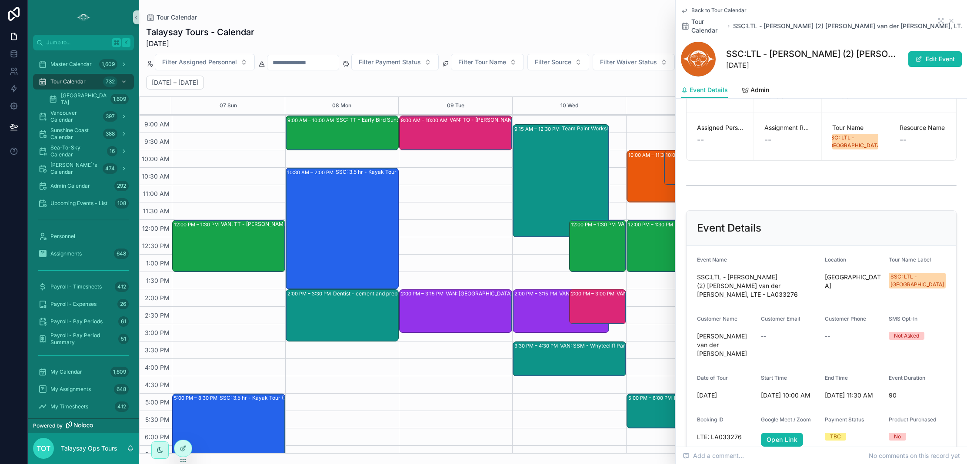
click at [669, 171] on div "10:00 AM – 11:00 AM SSC: LTL - Porpoise Bay (2) [PERSON_NAME] & [PERSON_NAME] v…" at bounding box center [696, 167] width 61 height 33
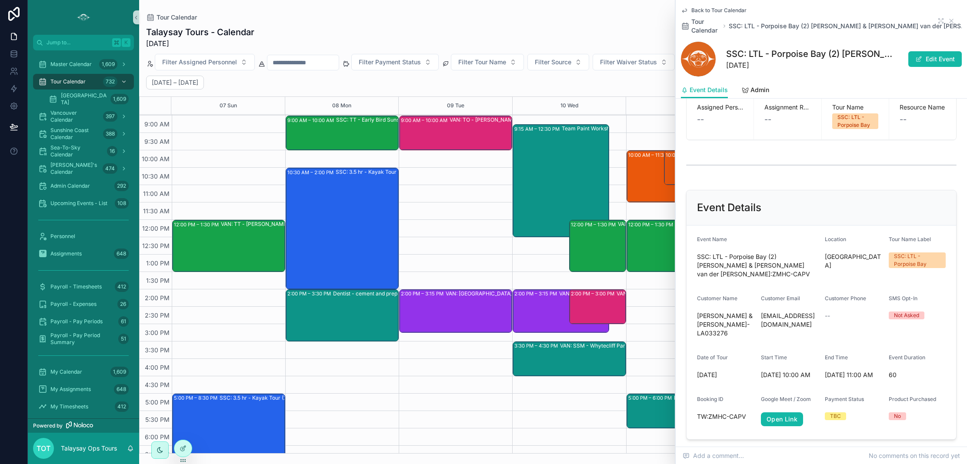
scroll to position [224, 0]
click at [654, 185] on div "10:00 AM – 11:30 AM SSC:LTL - [PERSON_NAME] (2) [PERSON_NAME] van der [PERSON_N…" at bounding box center [658, 176] width 61 height 50
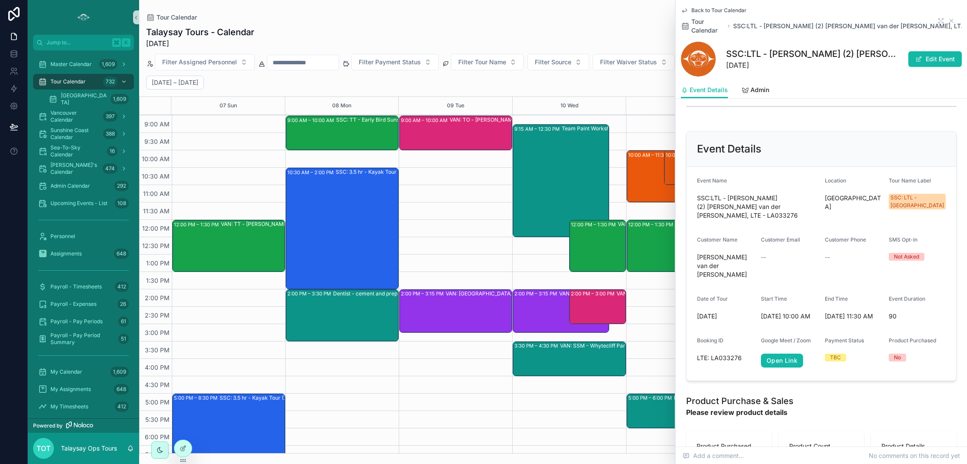
scroll to position [282, 0]
click at [666, 167] on div "10:00 AM – 11:00 AM SSC: LTL - Porpoise Bay (2) [PERSON_NAME] & [PERSON_NAME] v…" at bounding box center [696, 167] width 61 height 33
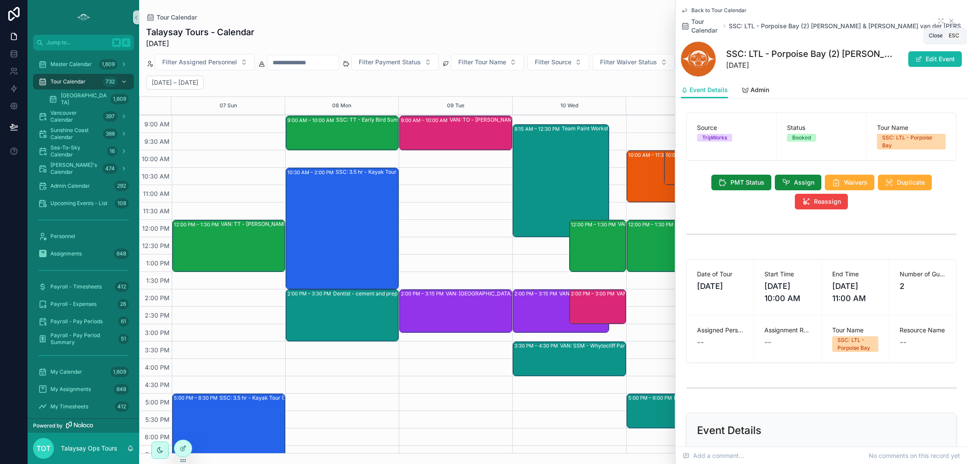
click at [954, 20] on icon "scrollable content" at bounding box center [951, 20] width 7 height 7
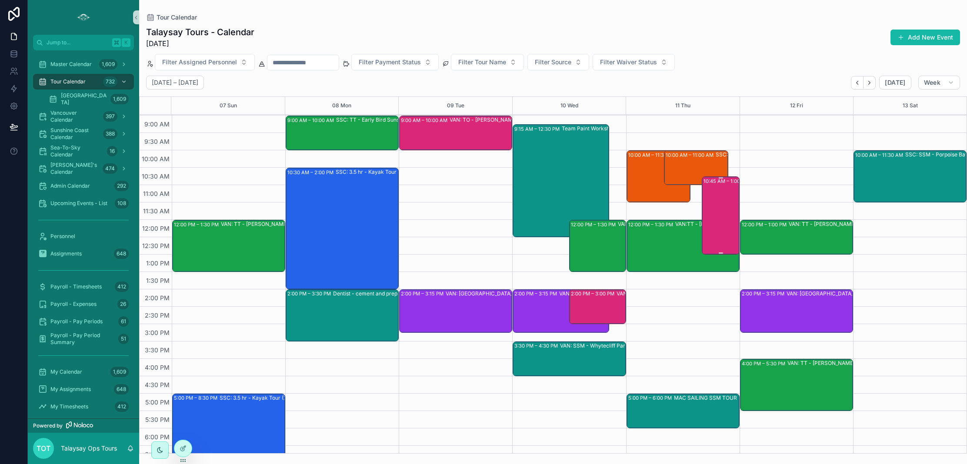
click at [716, 203] on div "10:45 AM – 1:00 PM VAN: Workshop- ITBW (30) [PERSON_NAME] |FNHA Oral Health, TW…" at bounding box center [720, 215] width 35 height 77
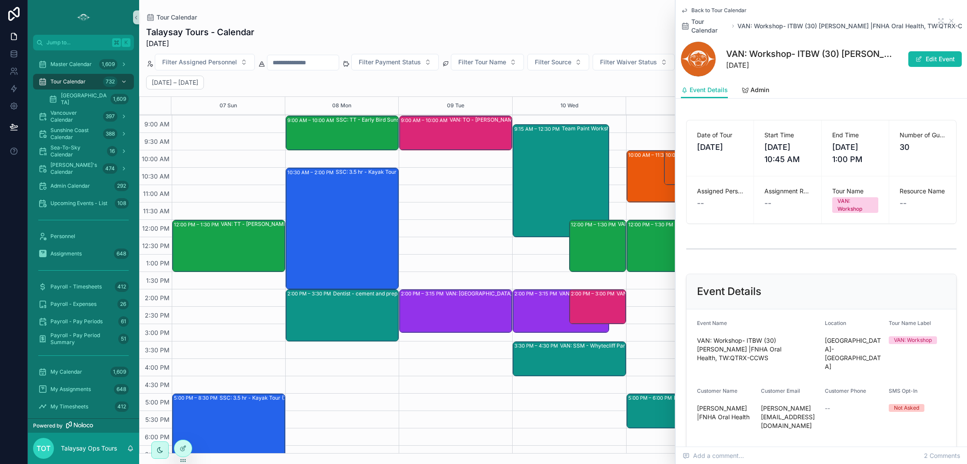
scroll to position [130, 0]
drag, startPoint x: 778, startPoint y: 334, endPoint x: 803, endPoint y: 336, distance: 25.2
click at [804, 338] on span "VAN: Workshop- ITBW (30) [PERSON_NAME] |FNHA Oral Health, TW:QTRX-CCWS" at bounding box center [757, 351] width 121 height 26
copy span "[PERSON_NAME]"
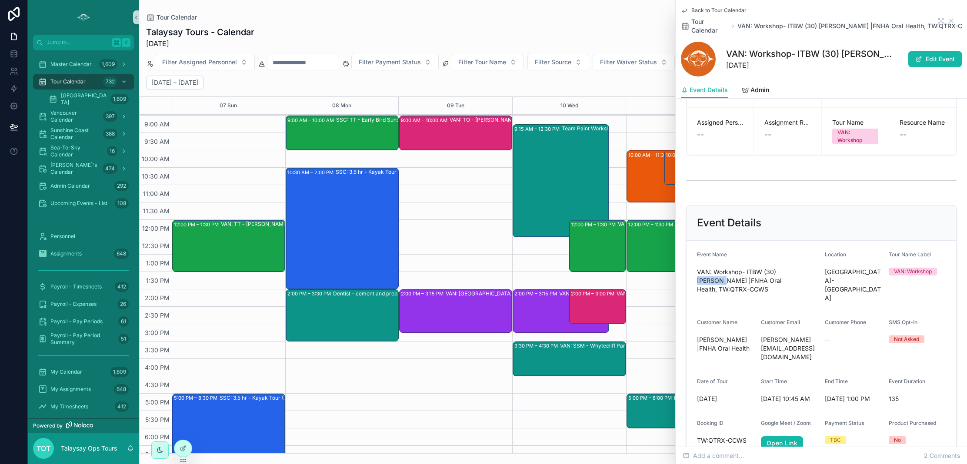
scroll to position [0, 0]
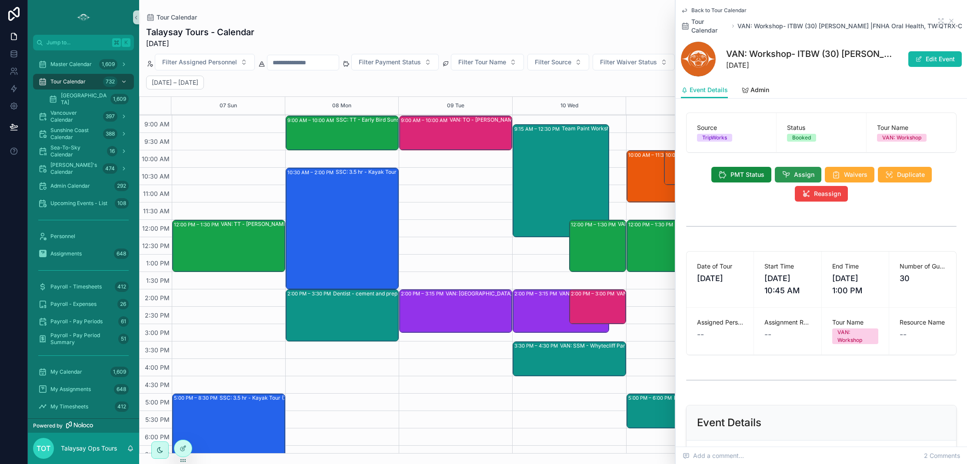
click at [785, 170] on icon "scrollable content" at bounding box center [786, 174] width 9 height 9
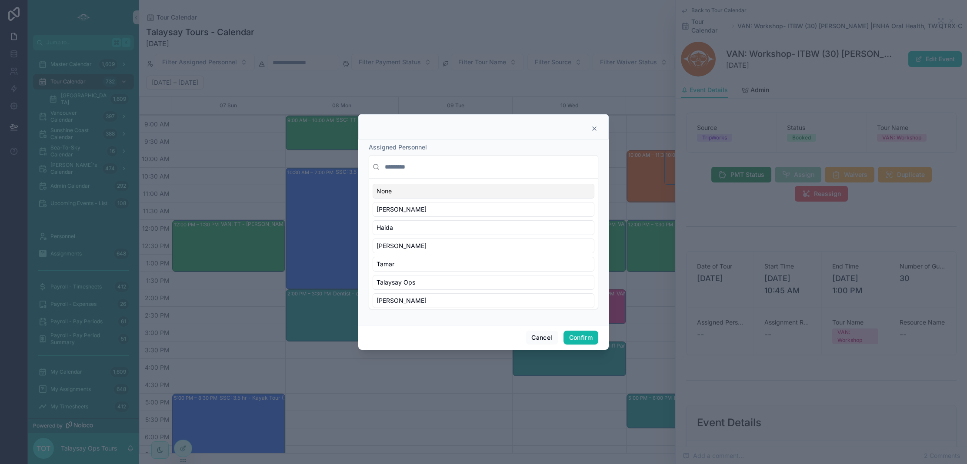
click at [386, 163] on input "text" at bounding box center [488, 167] width 211 height 16
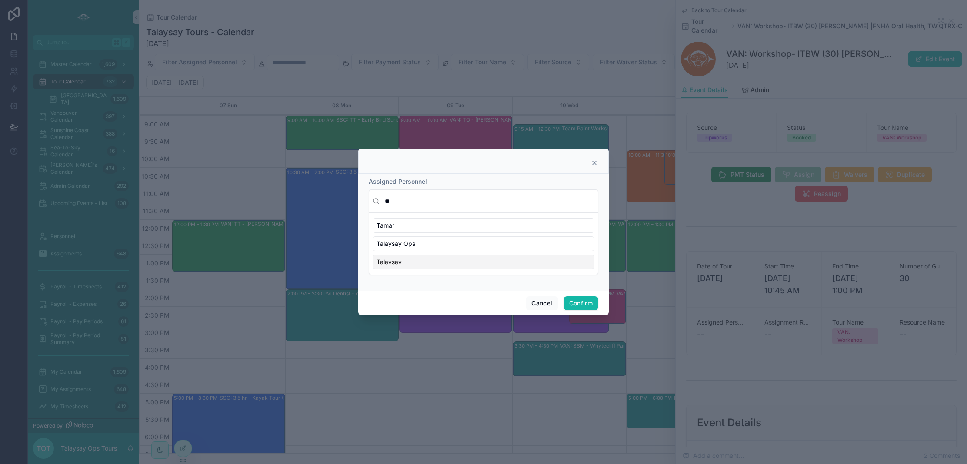
type input "**"
click at [417, 261] on div "Talaysay" at bounding box center [484, 262] width 222 height 15
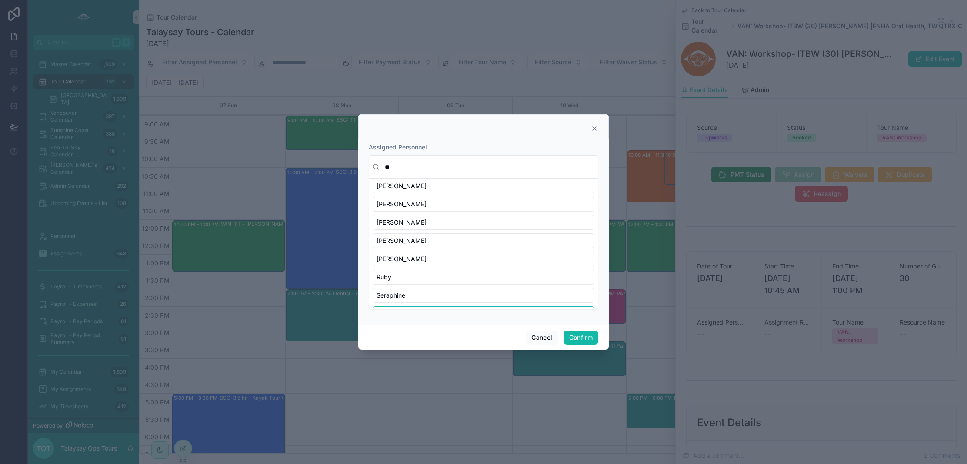
scroll to position [218, 0]
click at [409, 246] on div "[PERSON_NAME]" at bounding box center [484, 247] width 222 height 15
click at [588, 337] on button "Confirm" at bounding box center [580, 338] width 35 height 14
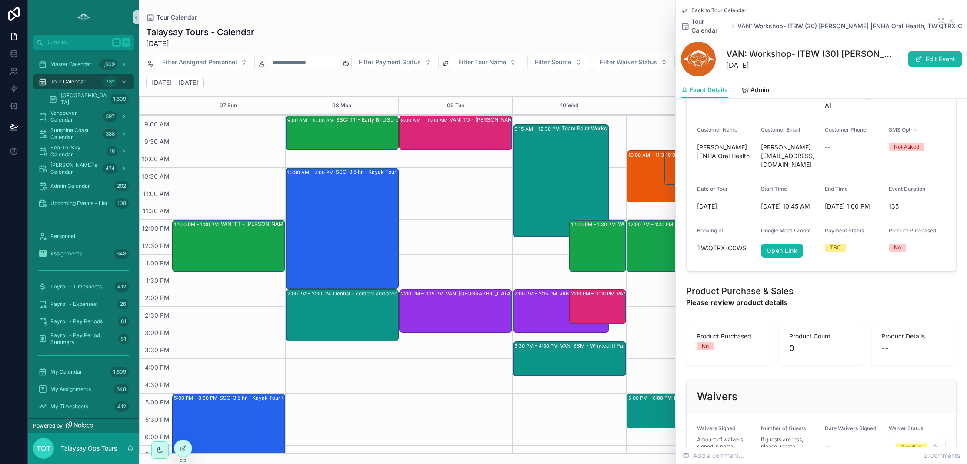
scroll to position [423, 0]
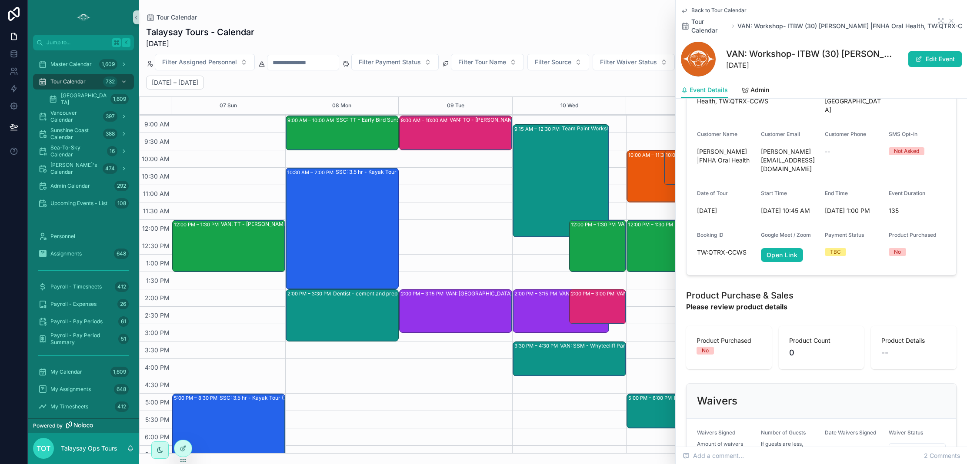
click at [658, 301] on div "10:00 AM – 11:30 AM SSC:LTL - [PERSON_NAME] (2) [PERSON_NAME] van der [PERSON_N…" at bounding box center [682, 272] width 113 height 522
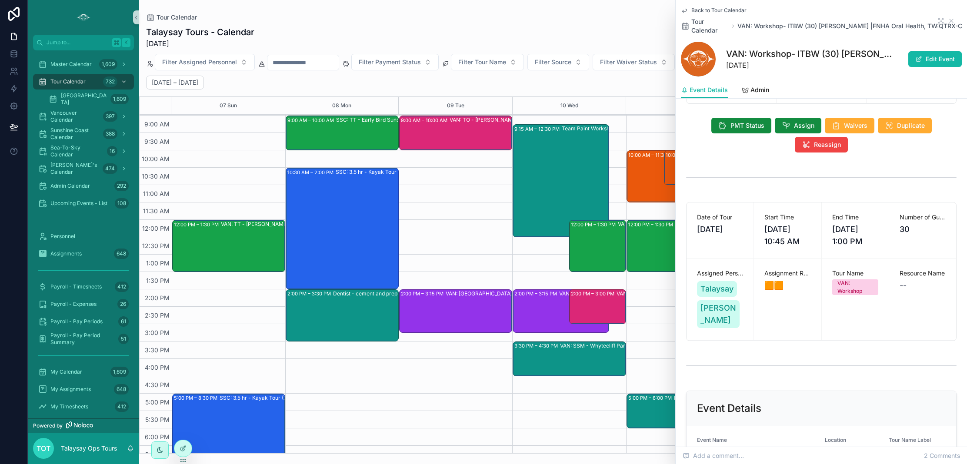
scroll to position [0, 0]
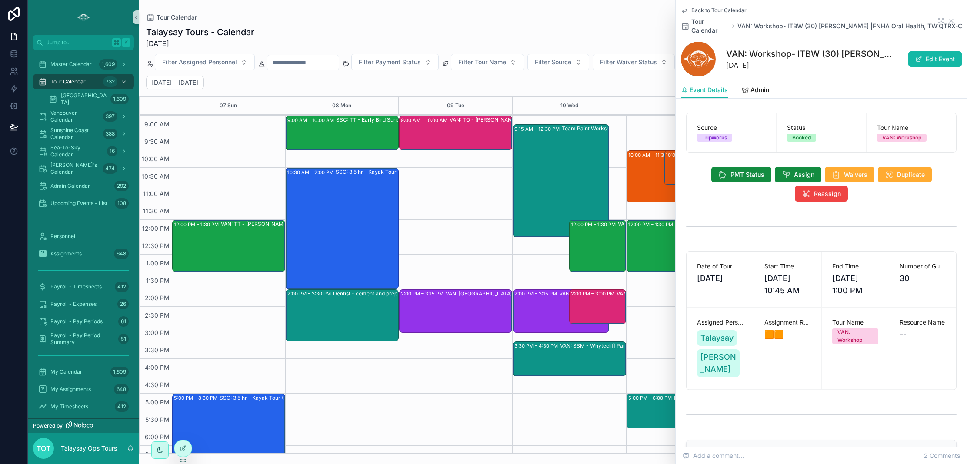
drag, startPoint x: 950, startPoint y: 14, endPoint x: 835, endPoint y: 141, distance: 171.1
click at [950, 17] on icon "scrollable content" at bounding box center [951, 20] width 7 height 7
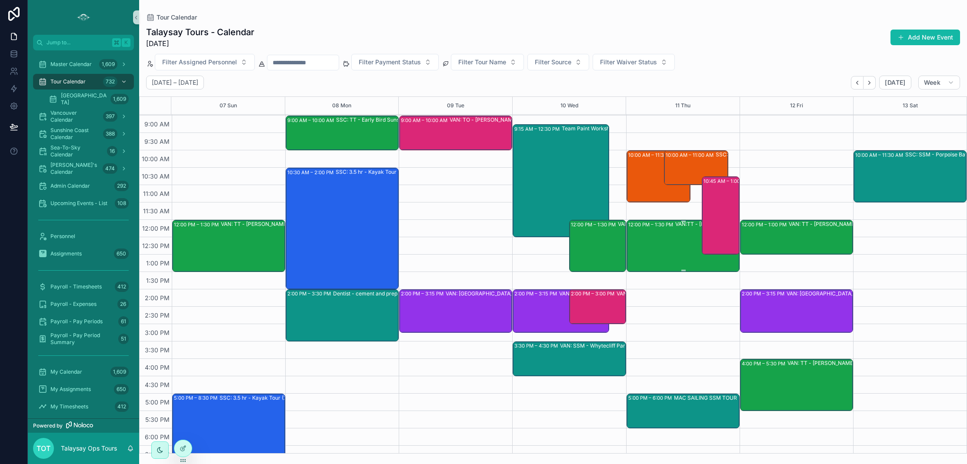
click at [644, 255] on div "12:00 PM – 1:30 PM VAN:TT - [PERSON_NAME] (12) [PERSON_NAME], TW:VCKC-QXNR" at bounding box center [683, 246] width 110 height 50
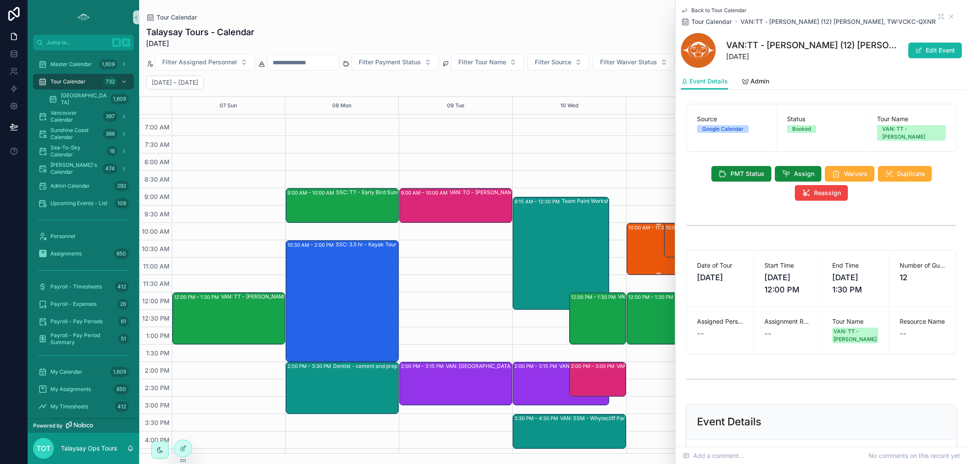
scroll to position [28, 0]
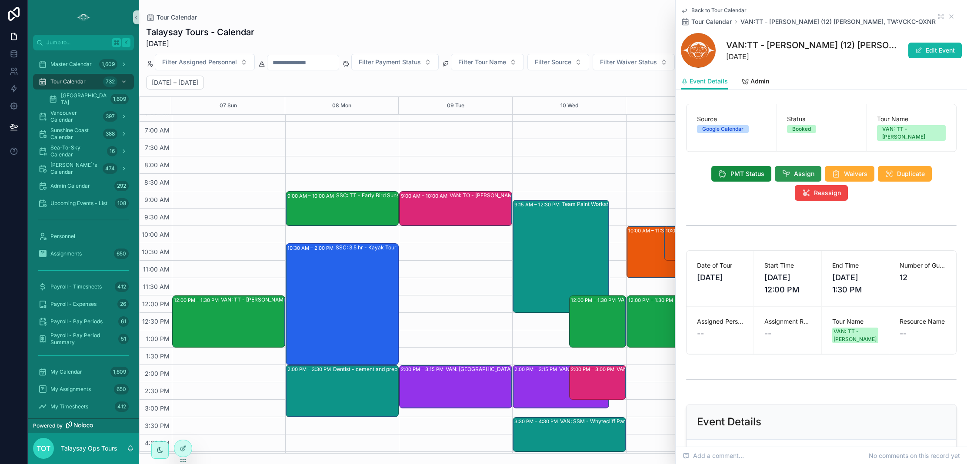
click at [787, 170] on icon "scrollable content" at bounding box center [786, 174] width 9 height 9
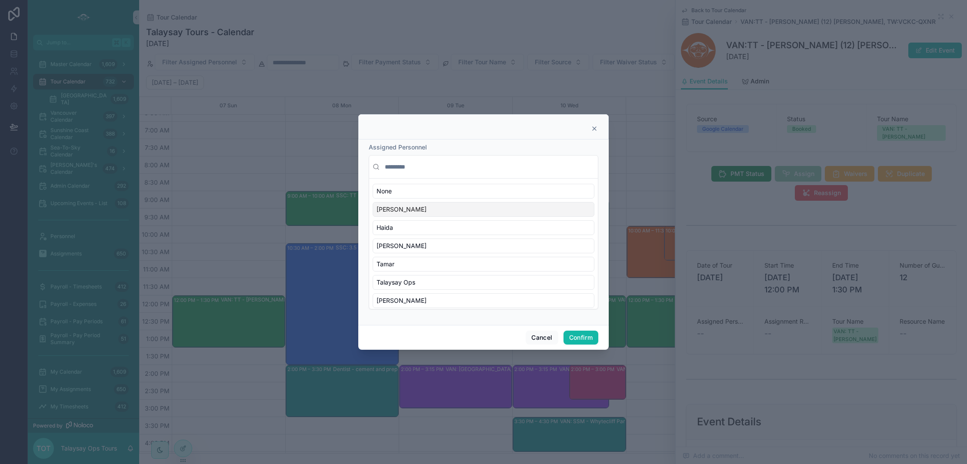
click at [404, 170] on input "text" at bounding box center [488, 167] width 211 height 16
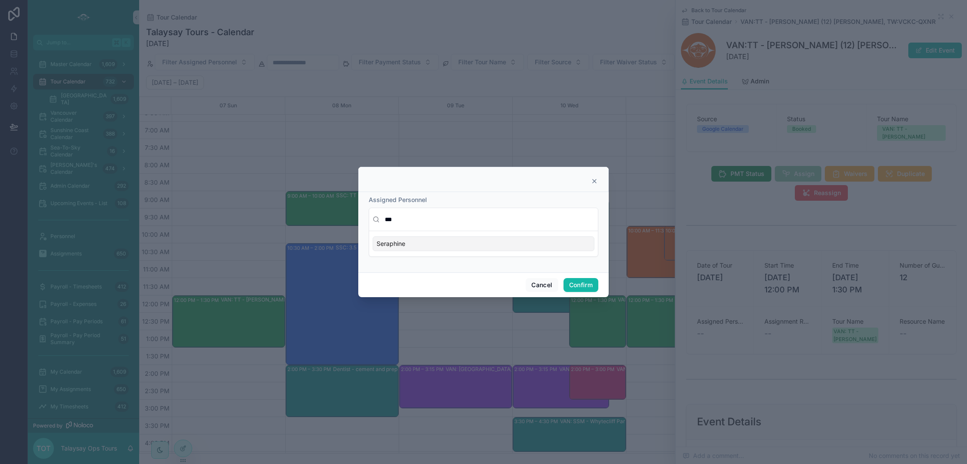
type input "***"
click at [411, 242] on div "Seraphine" at bounding box center [484, 243] width 222 height 15
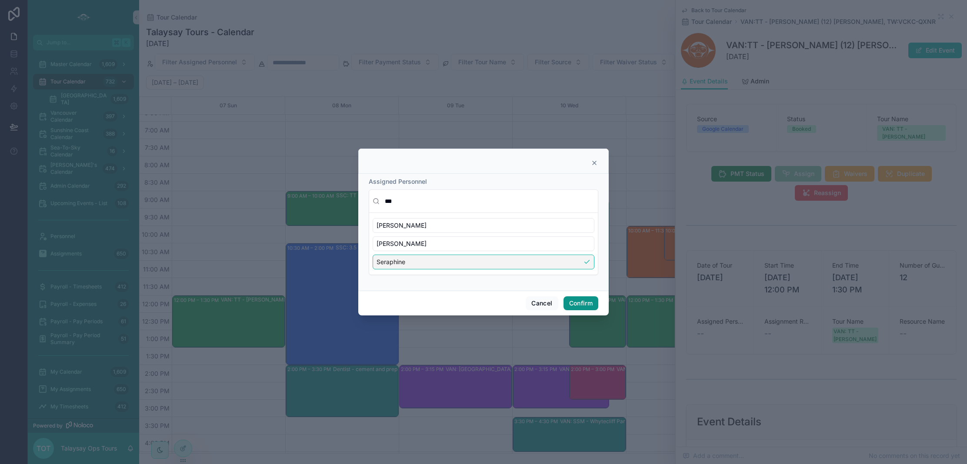
click at [586, 305] on button "Confirm" at bounding box center [580, 303] width 35 height 14
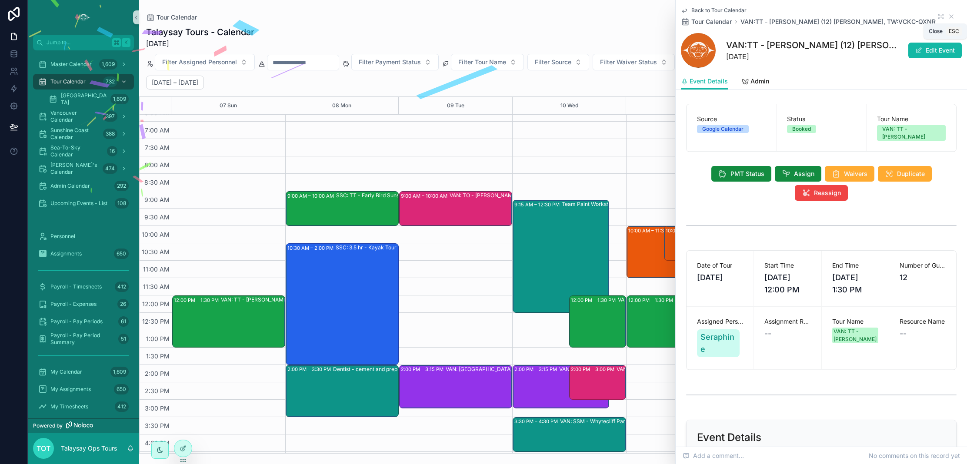
click at [952, 15] on icon "scrollable content" at bounding box center [950, 16] width 3 height 3
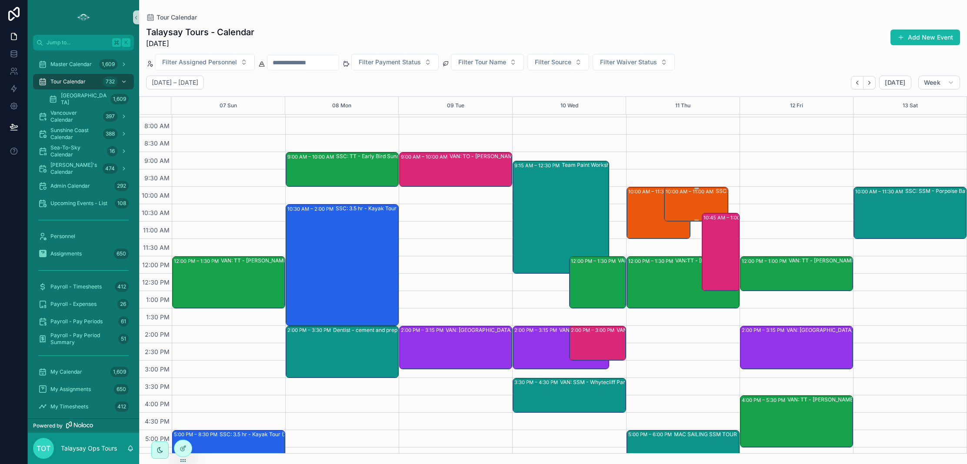
scroll to position [69, 0]
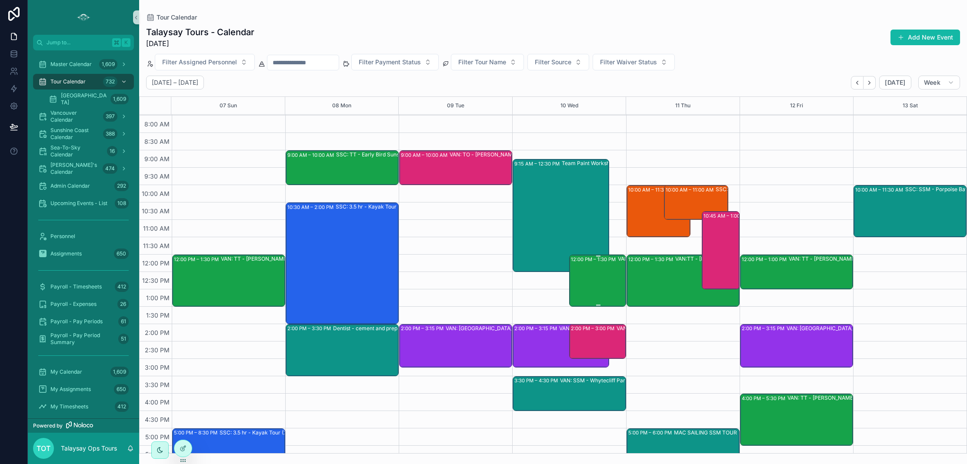
click at [589, 283] on div "12:00 PM – 1:30 PM VAN: TT - [PERSON_NAME] (6) [PERSON_NAME], TW:IBRT-DWPR" at bounding box center [598, 281] width 54 height 50
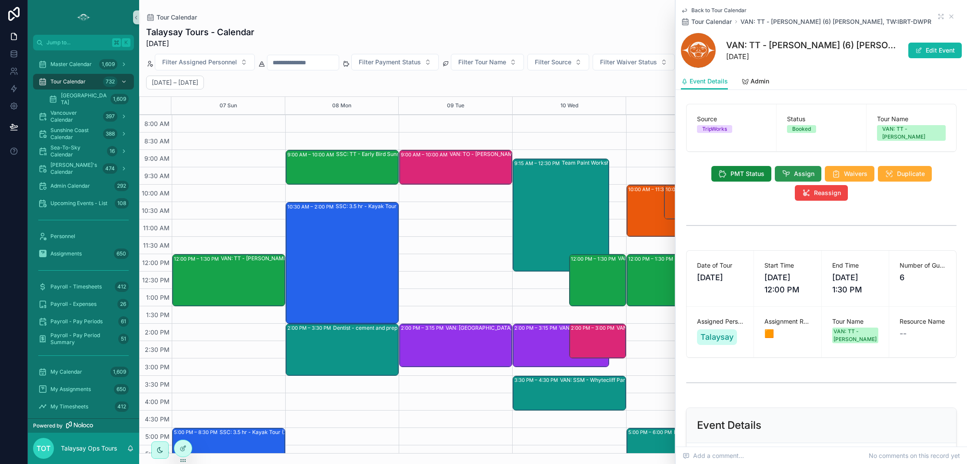
click at [795, 170] on span "Assign" at bounding box center [804, 174] width 20 height 9
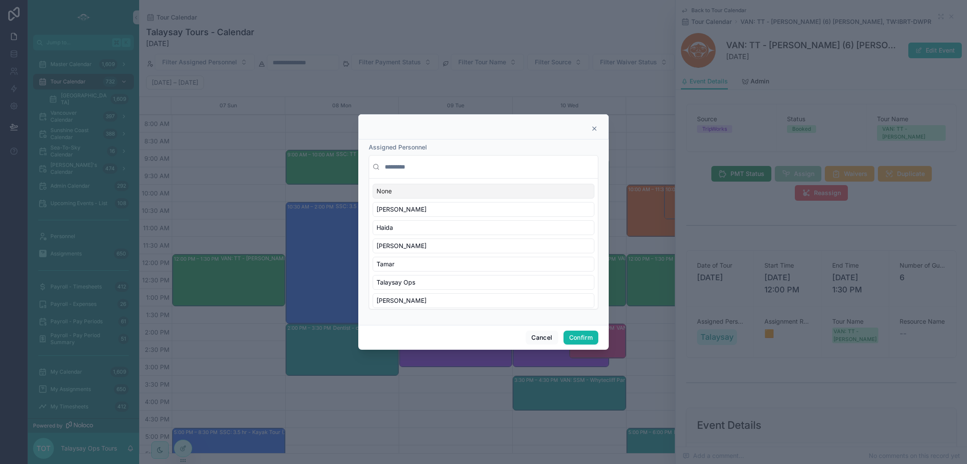
click at [428, 166] on input "text" at bounding box center [488, 167] width 211 height 16
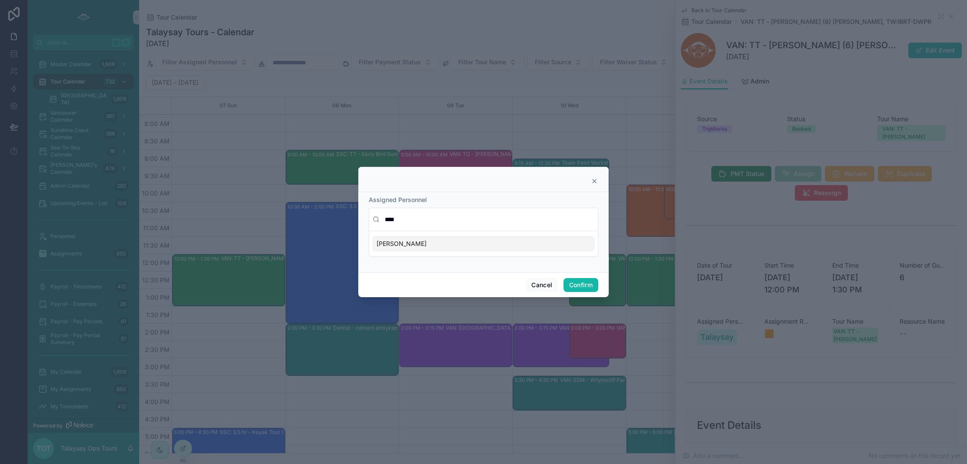
type input "****"
click at [430, 247] on div "[PERSON_NAME]" at bounding box center [484, 243] width 222 height 15
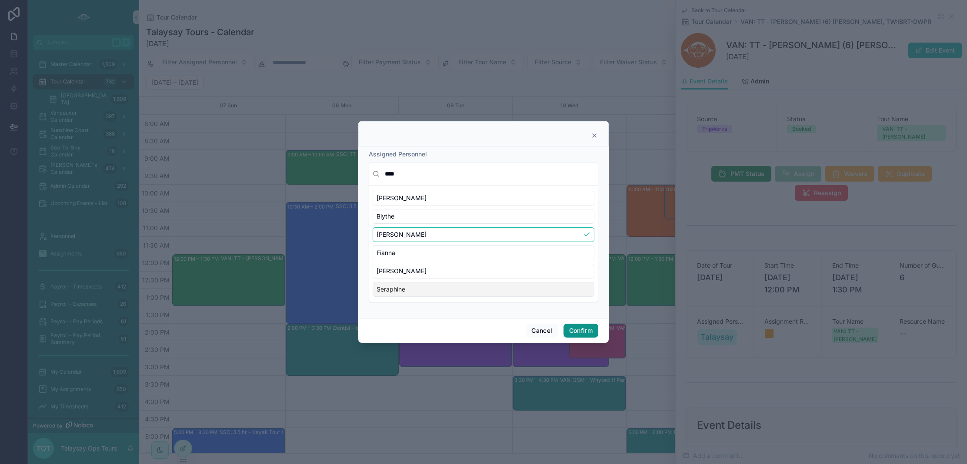
click at [588, 332] on button "Confirm" at bounding box center [580, 331] width 35 height 14
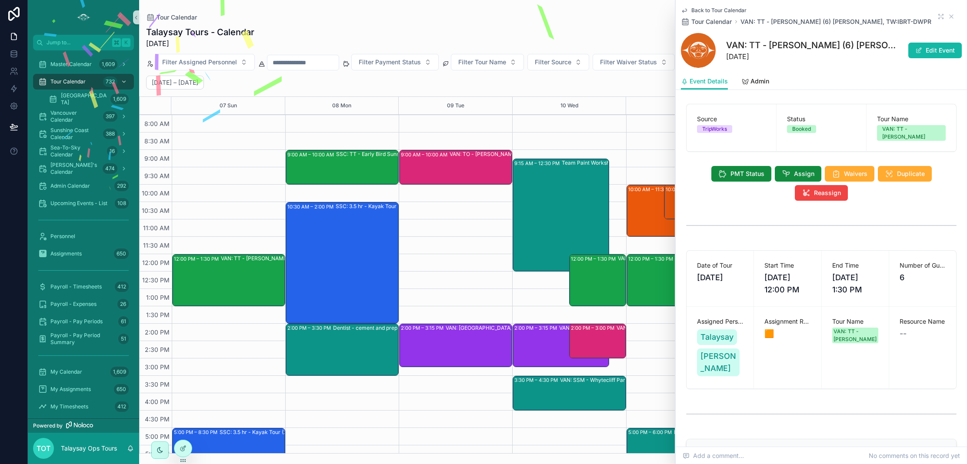
click at [603, 345] on div "2:00 PM – 3:00 PM VAN: TO - [PERSON_NAME] (6) [PERSON_NAME], TW:SFAY-SRCU" at bounding box center [598, 341] width 54 height 33
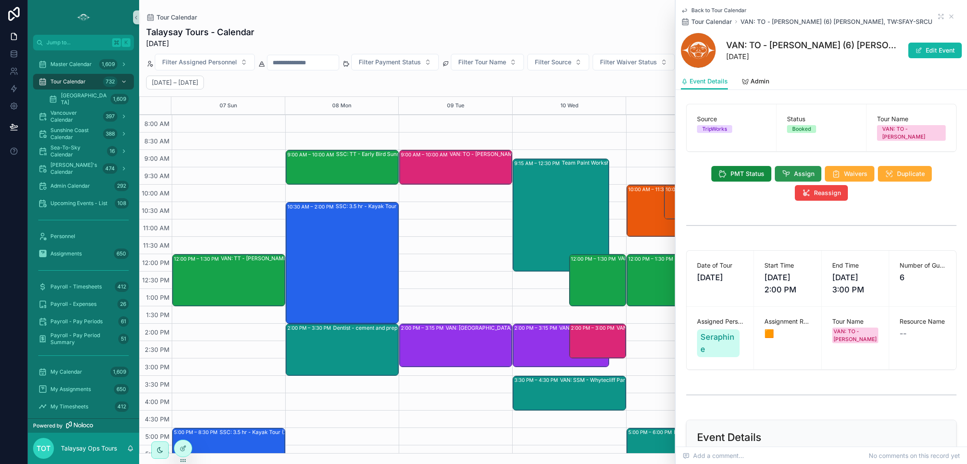
click at [798, 170] on span "Assign" at bounding box center [804, 174] width 20 height 9
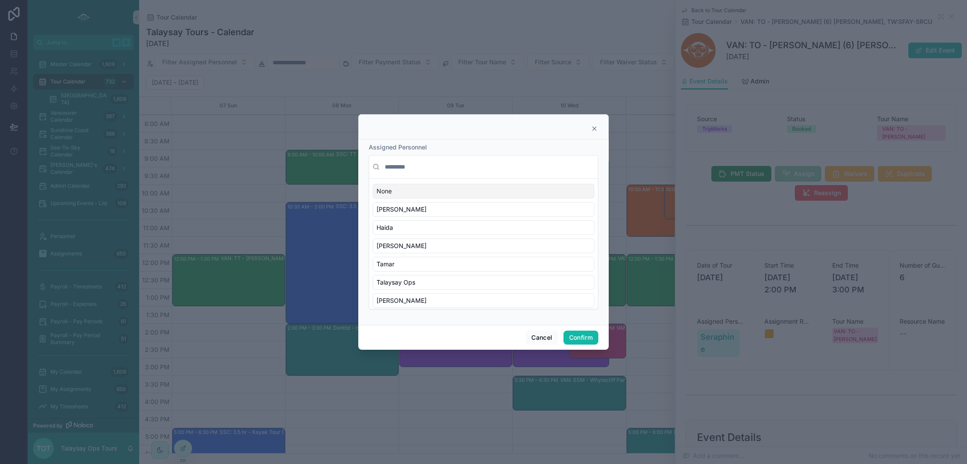
click at [403, 168] on input "text" at bounding box center [488, 167] width 211 height 16
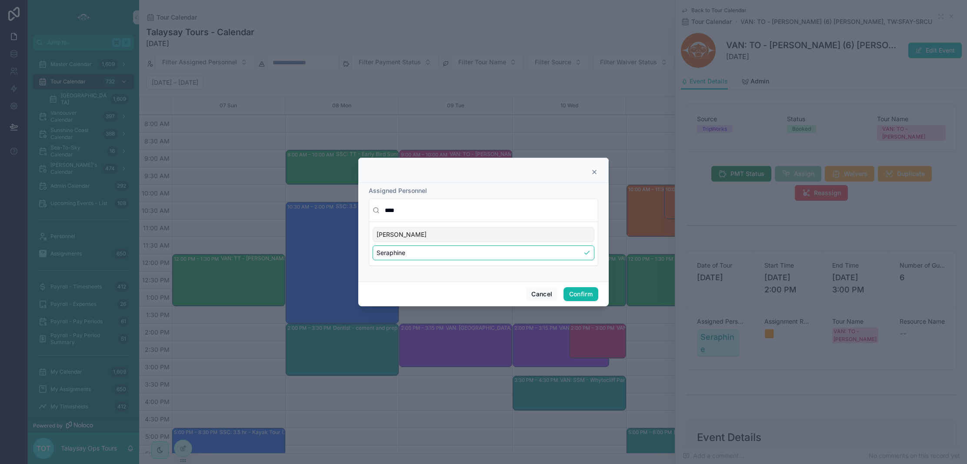
type input "****"
drag, startPoint x: 413, startPoint y: 233, endPoint x: 433, endPoint y: 237, distance: 19.6
click at [413, 233] on div "[PERSON_NAME]" at bounding box center [484, 234] width 222 height 15
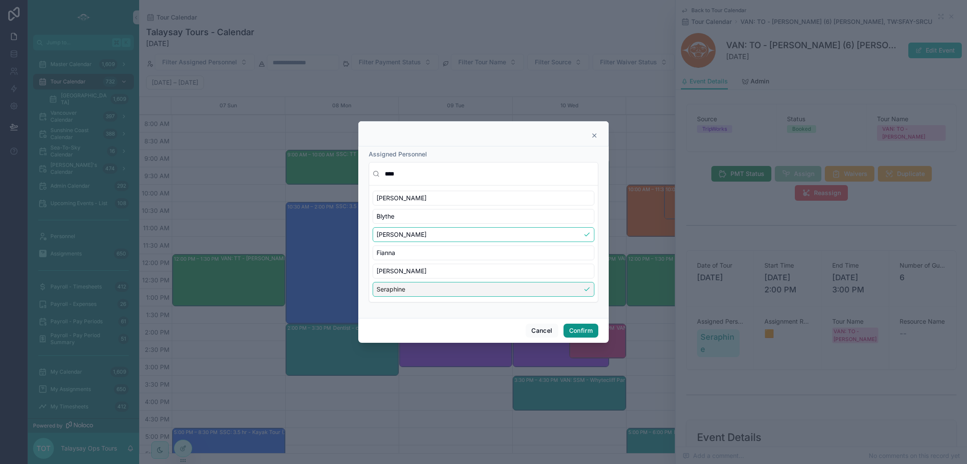
click at [586, 332] on button "Confirm" at bounding box center [580, 331] width 35 height 14
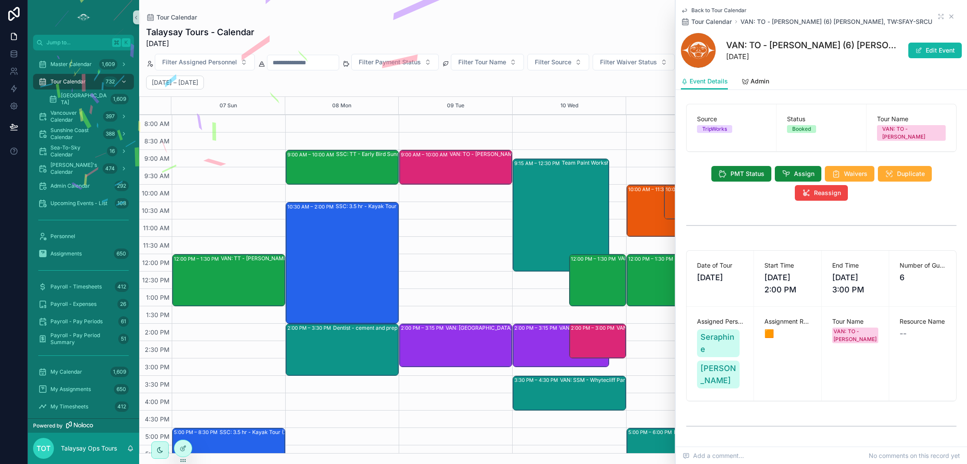
click at [952, 16] on icon "scrollable content" at bounding box center [951, 16] width 7 height 7
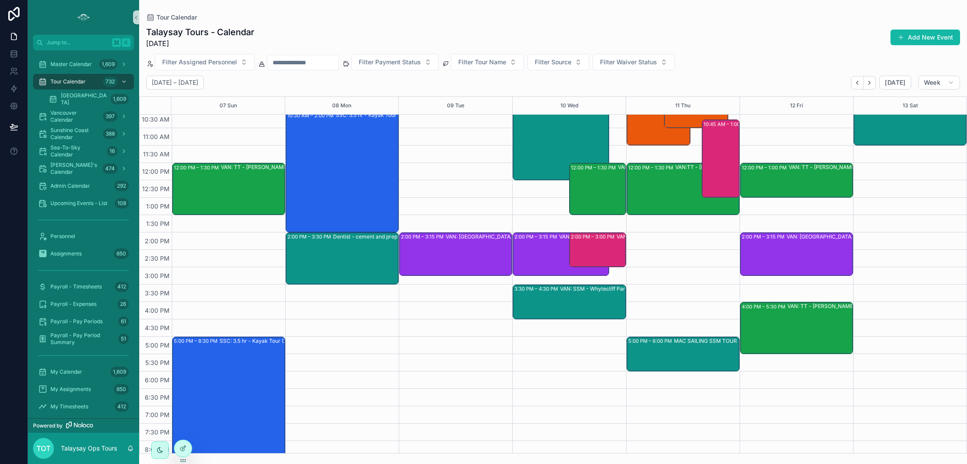
scroll to position [175, 0]
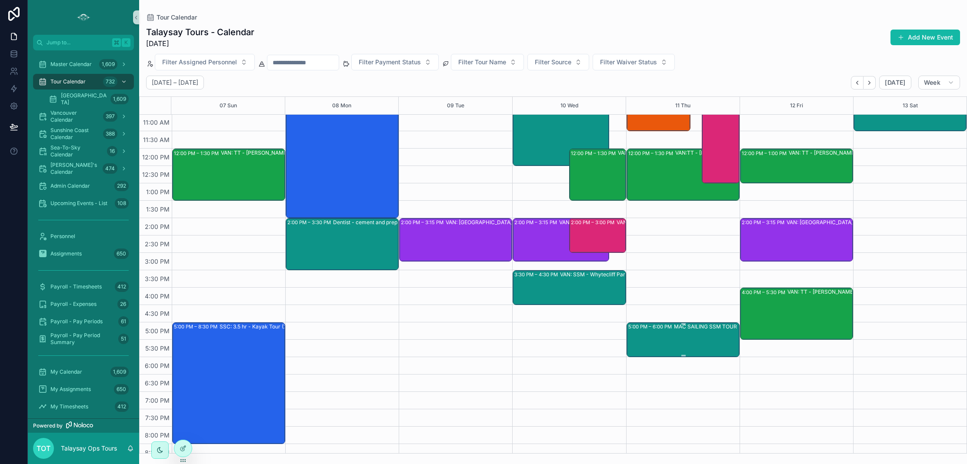
click at [684, 345] on div "MAC SAILING SSM TOUR" at bounding box center [706, 339] width 65 height 33
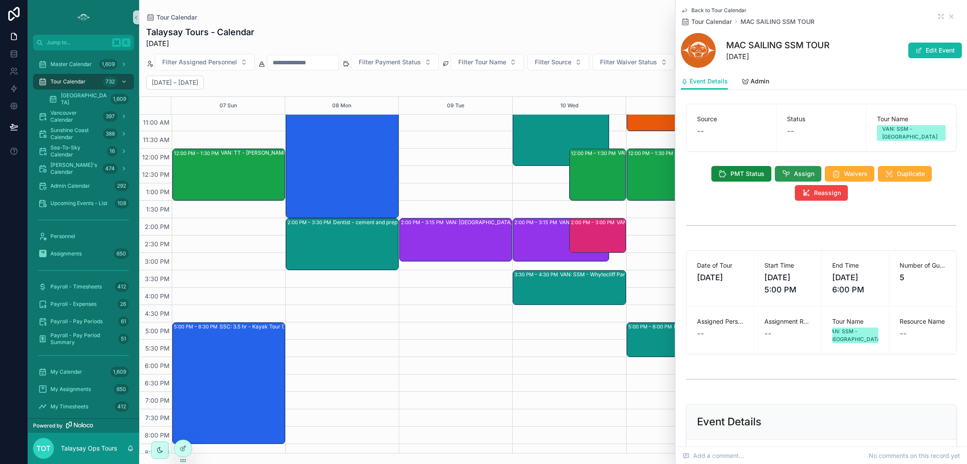
click at [792, 178] on button "Assign" at bounding box center [798, 174] width 47 height 16
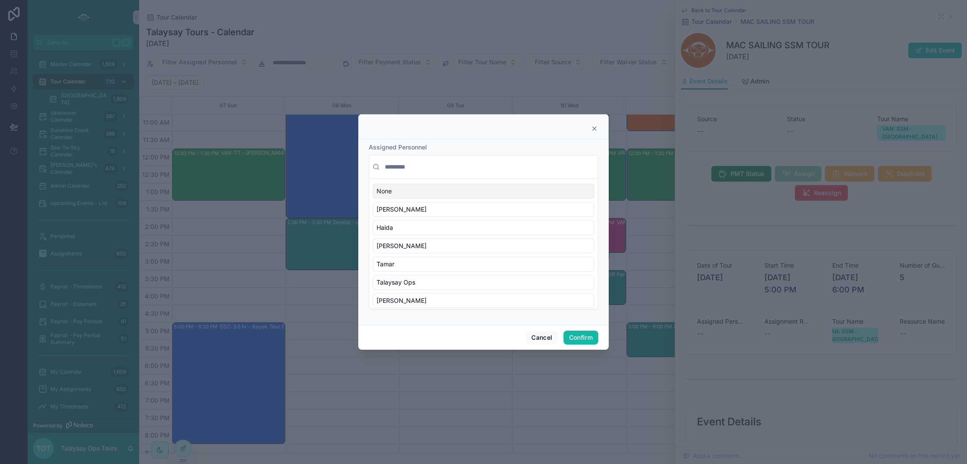
click at [402, 166] on input "text" at bounding box center [488, 167] width 211 height 16
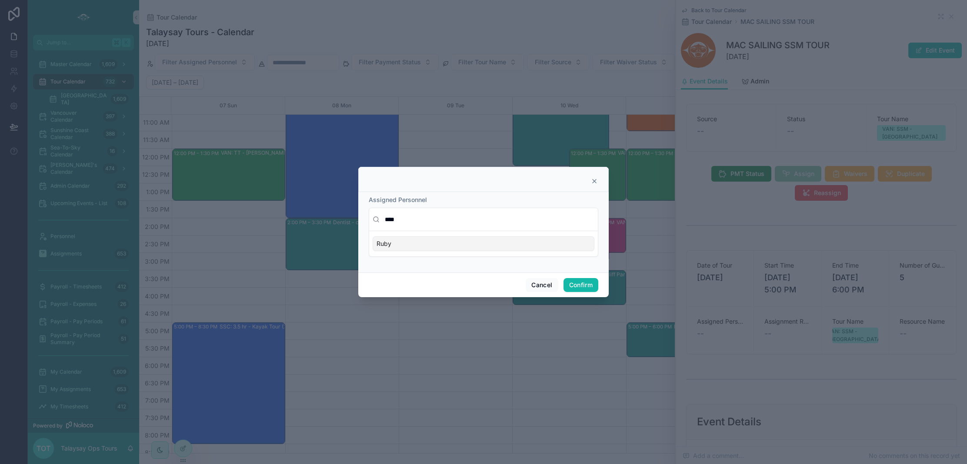
type input "****"
drag, startPoint x: 457, startPoint y: 245, endPoint x: 476, endPoint y: 250, distance: 19.8
click at [457, 245] on div "Ruby" at bounding box center [484, 243] width 222 height 15
click at [584, 287] on button "Confirm" at bounding box center [580, 285] width 35 height 14
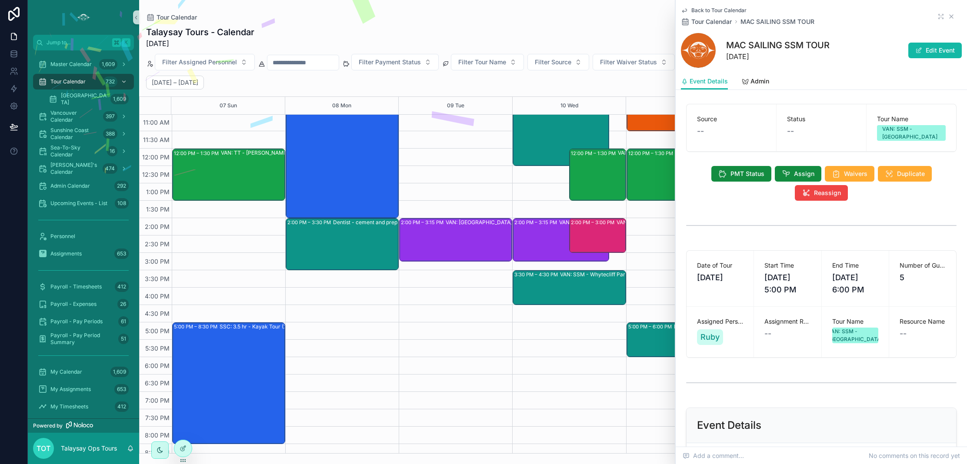
click at [951, 17] on icon "scrollable content" at bounding box center [951, 16] width 7 height 7
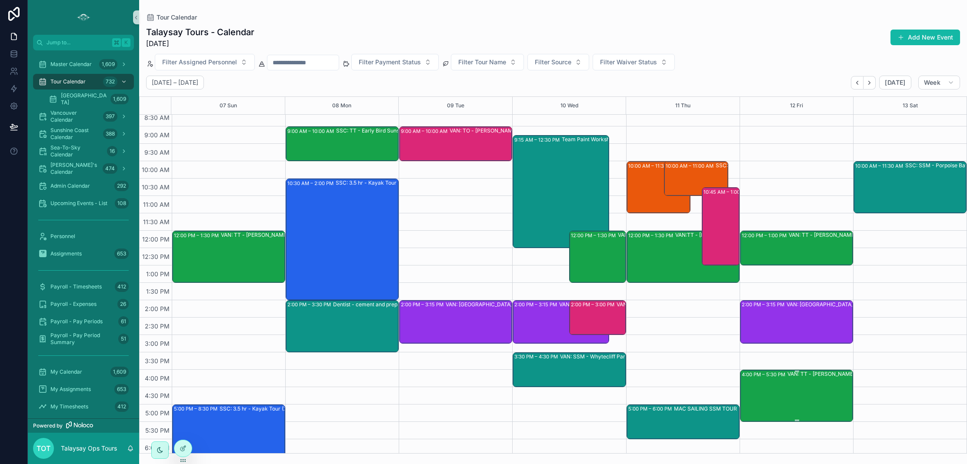
scroll to position [92, 0]
click at [800, 394] on div "VAN: TT - [PERSON_NAME] (20) [PERSON_NAME] |Lululemon, TW:HUTV-HDXV" at bounding box center [842, 396] width 110 height 50
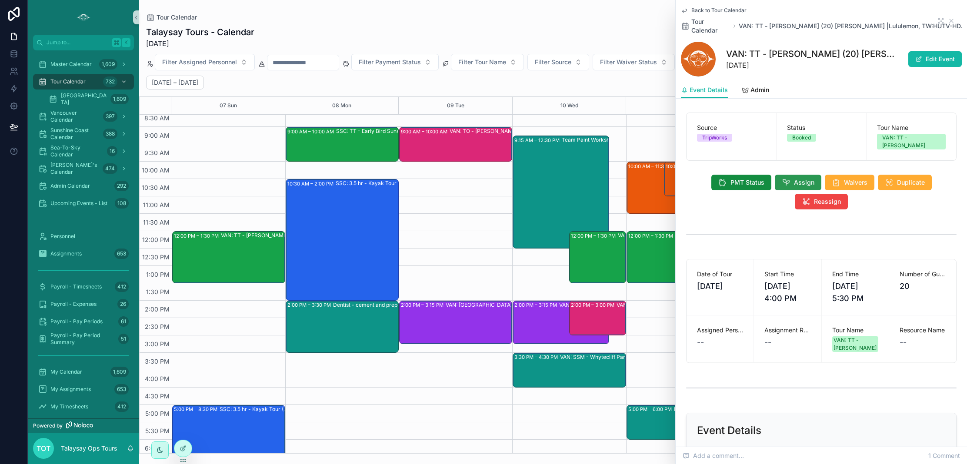
click at [795, 178] on span "Assign" at bounding box center [804, 182] width 20 height 9
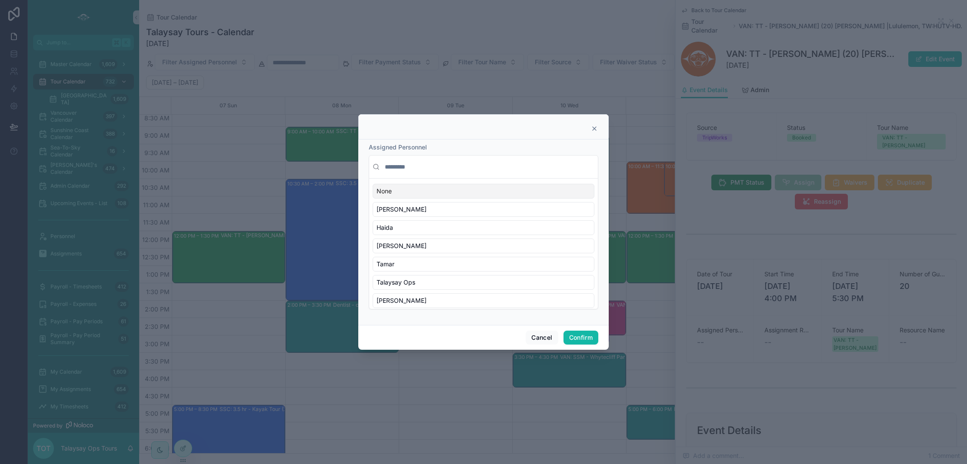
click at [415, 167] on input "text" at bounding box center [488, 167] width 211 height 16
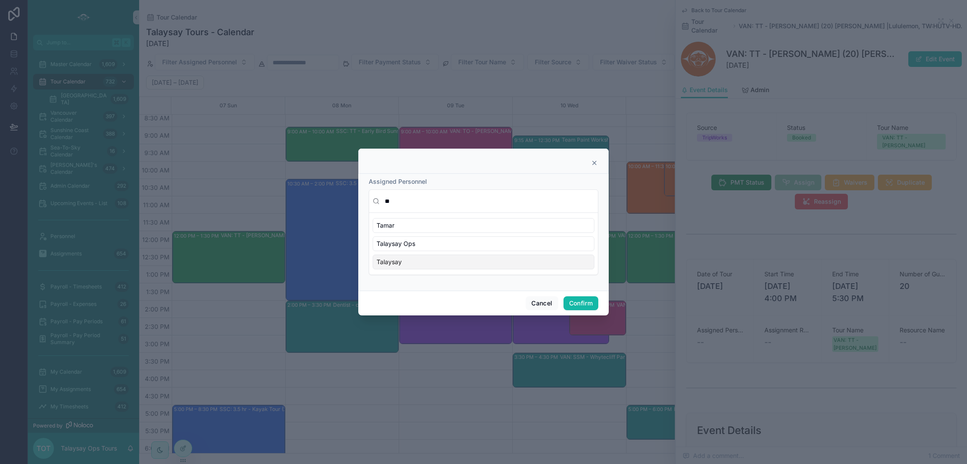
click at [414, 263] on div "Talaysay" at bounding box center [484, 262] width 222 height 15
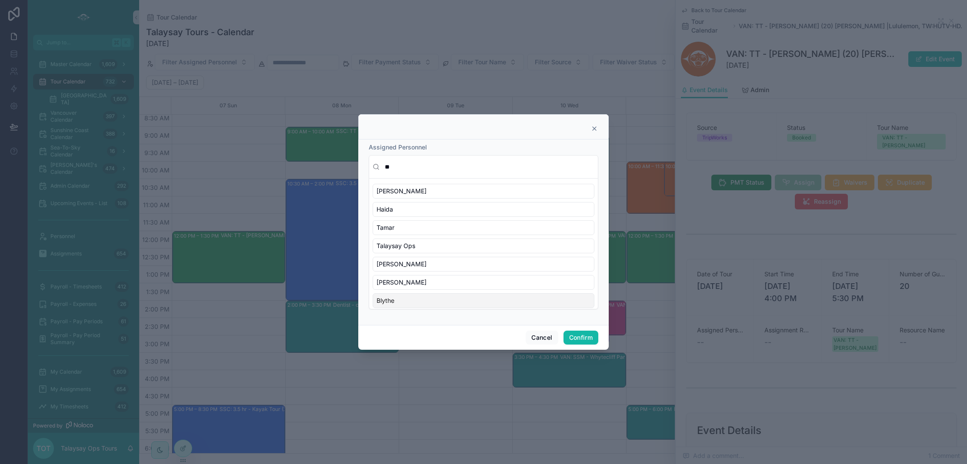
scroll to position [0, 0]
click at [414, 165] on input "**" at bounding box center [488, 167] width 211 height 16
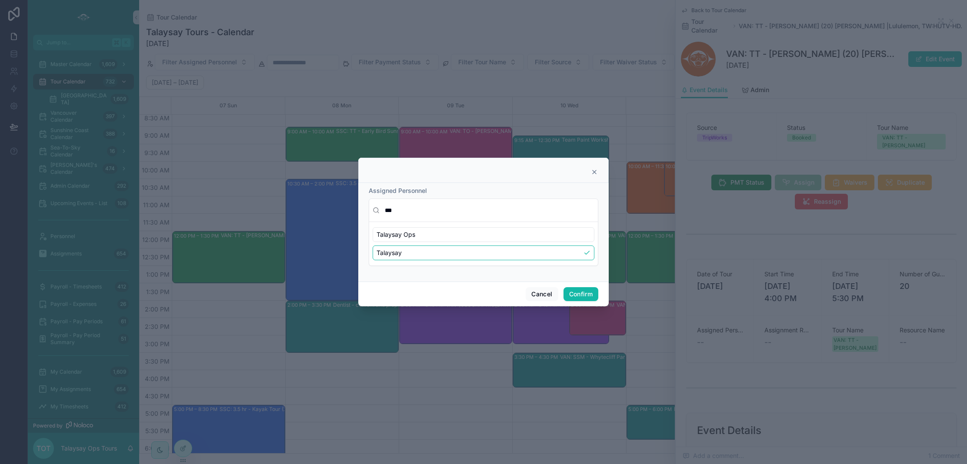
scroll to position [0, 0]
type input "***"
click at [416, 253] on div "Talaysay" at bounding box center [484, 253] width 222 height 15
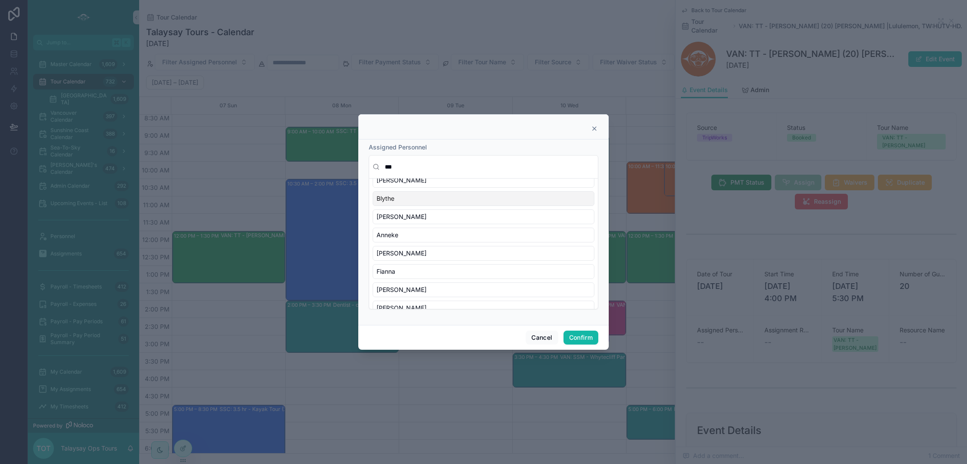
scroll to position [124, 0]
drag, startPoint x: 595, startPoint y: 126, endPoint x: 589, endPoint y: 128, distance: 6.1
click at [595, 126] on icon at bounding box center [594, 128] width 7 height 7
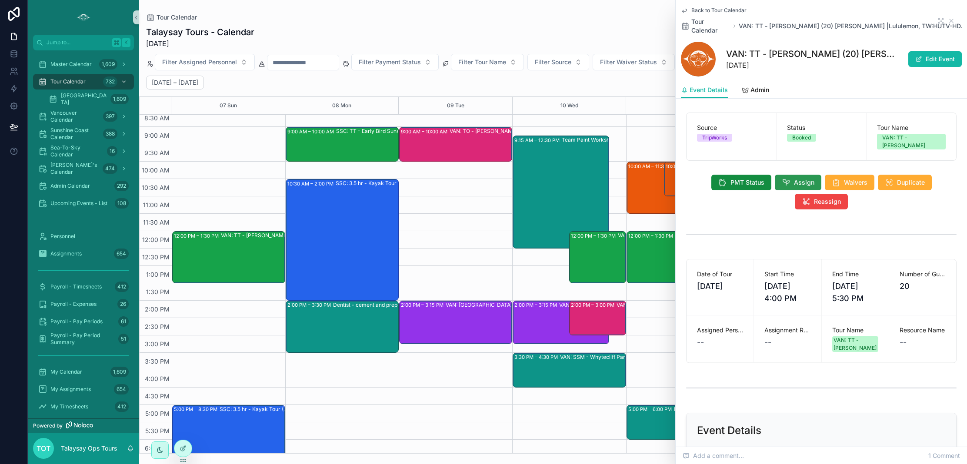
click at [798, 178] on span "Assign" at bounding box center [804, 182] width 20 height 9
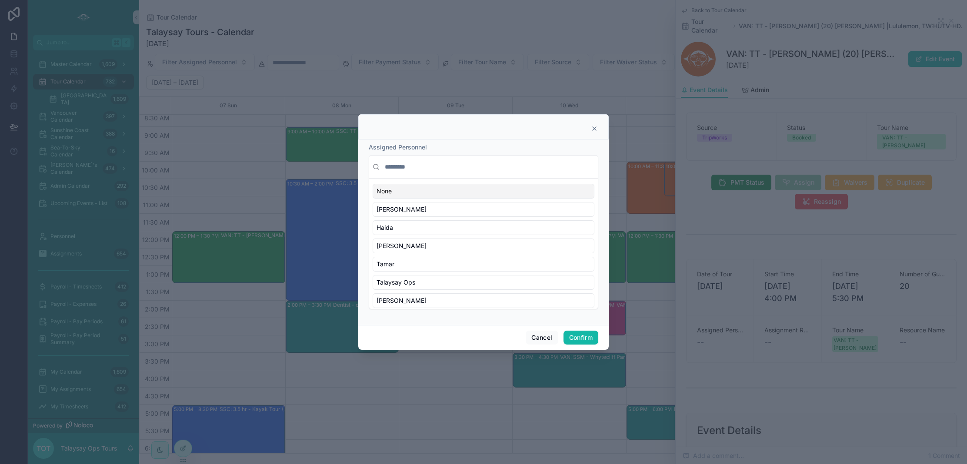
click at [398, 166] on input "text" at bounding box center [488, 167] width 211 height 16
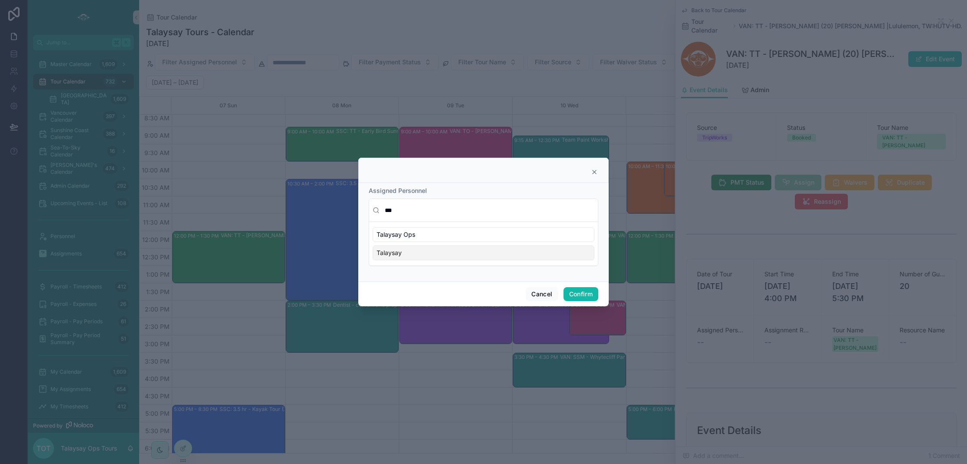
type input "***"
click at [413, 251] on div "Talaysay" at bounding box center [484, 253] width 222 height 15
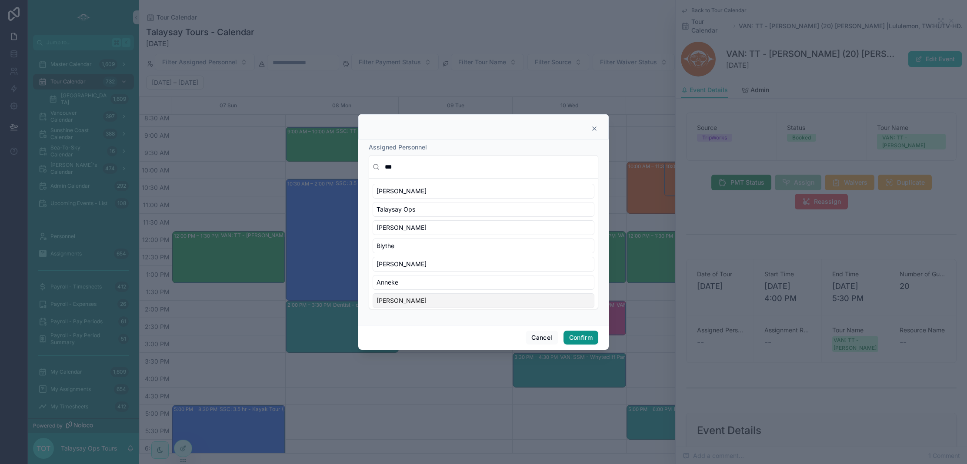
click at [573, 335] on button "Confirm" at bounding box center [580, 338] width 35 height 14
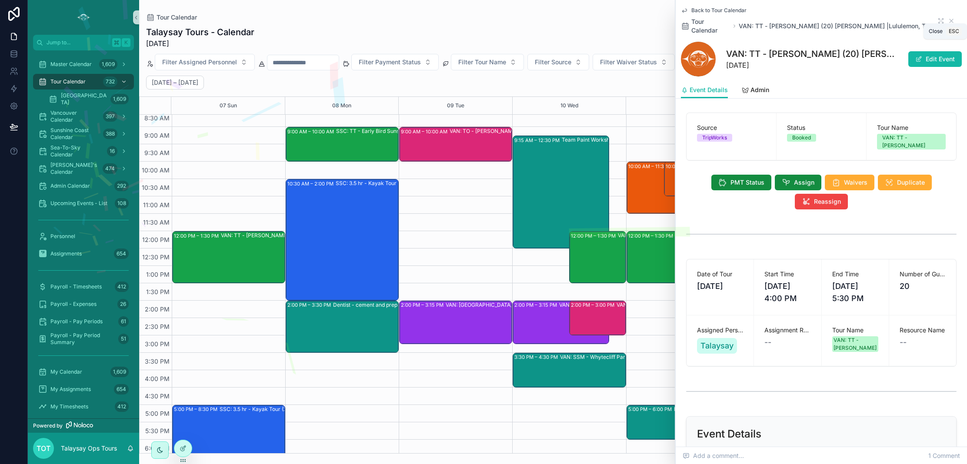
drag, startPoint x: 951, startPoint y: 14, endPoint x: 966, endPoint y: 285, distance: 271.7
click at [951, 17] on icon "scrollable content" at bounding box center [951, 20] width 7 height 7
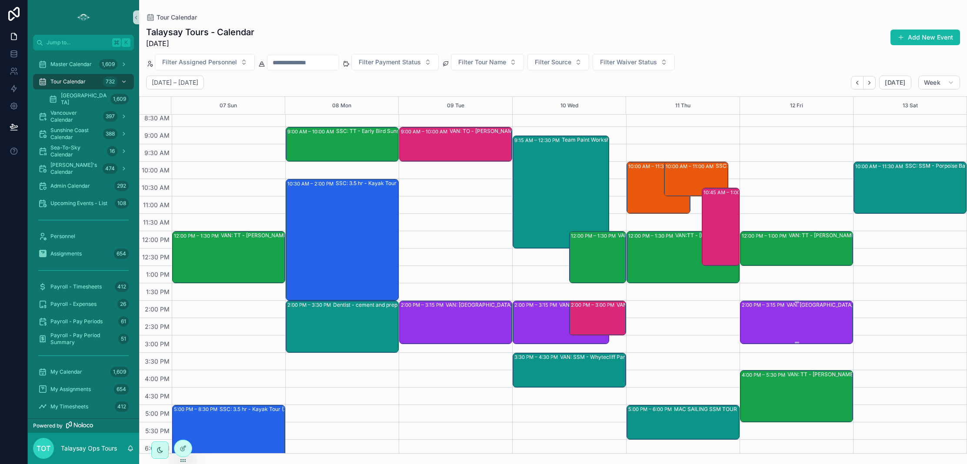
click at [788, 321] on div "VAN: [GEOGRAPHIC_DATA][PERSON_NAME] (4) [PERSON_NAME]–[PERSON_NAME]:ZIEE-ZUYG" at bounding box center [841, 322] width 110 height 42
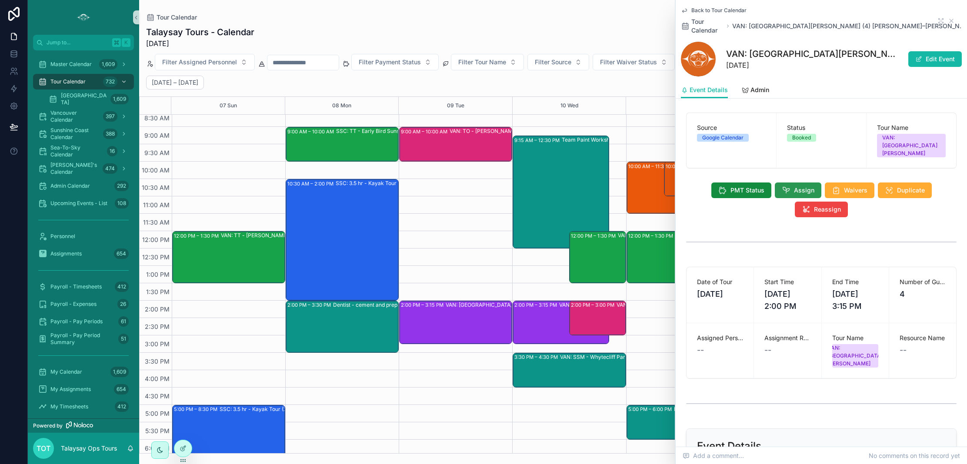
click at [791, 183] on button "Assign" at bounding box center [798, 191] width 47 height 16
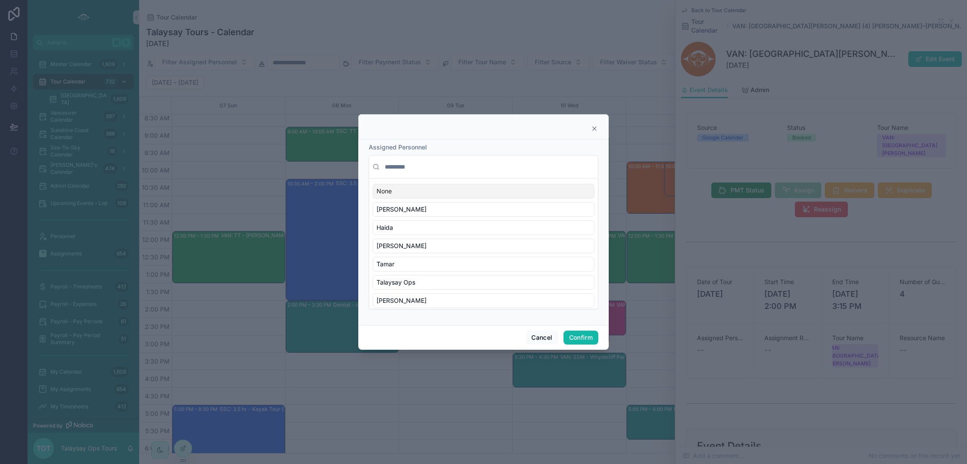
click at [402, 166] on input "text" at bounding box center [488, 167] width 211 height 16
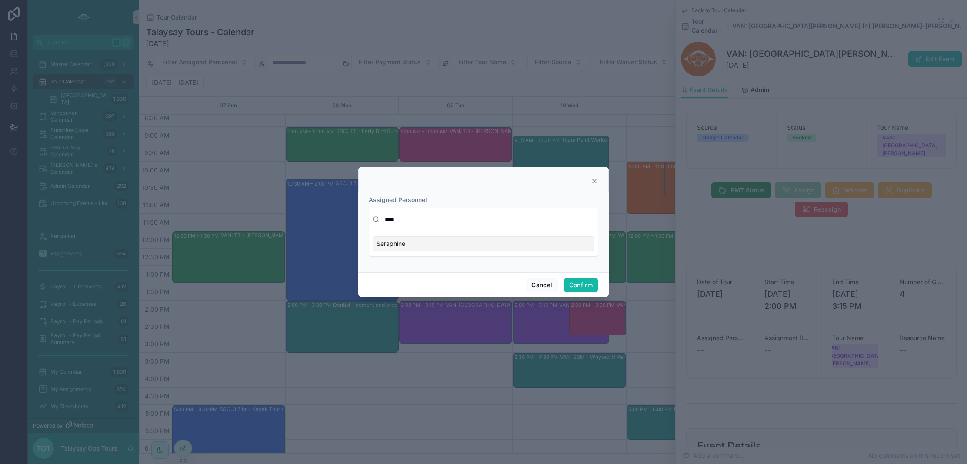
type input "****"
click at [419, 246] on div "Seraphine" at bounding box center [484, 243] width 222 height 15
click at [581, 283] on button "Confirm" at bounding box center [580, 285] width 35 height 14
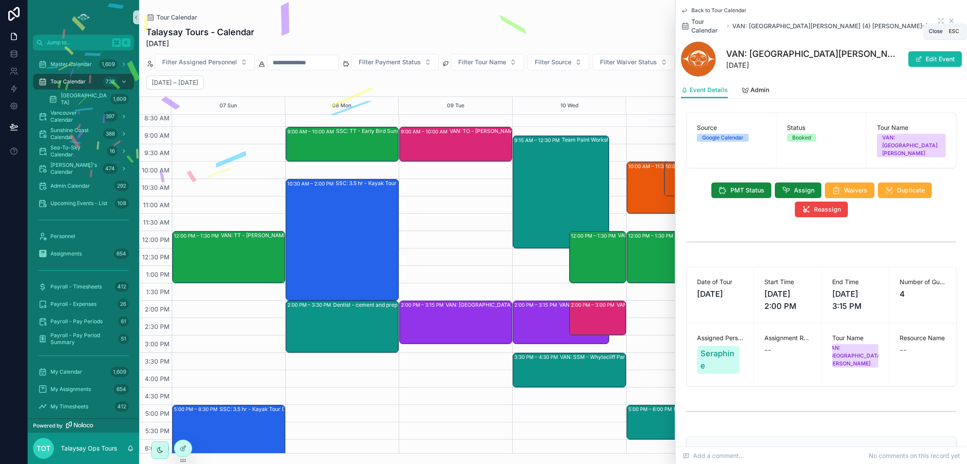
click at [950, 17] on icon "scrollable content" at bounding box center [951, 20] width 7 height 7
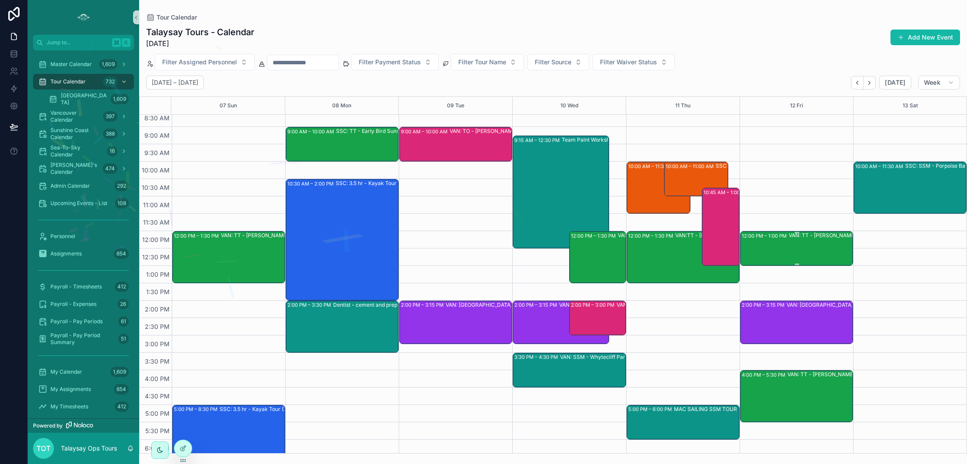
click at [795, 244] on div "VAN: TT - [PERSON_NAME] (2) [PERSON_NAME], [GEOGRAPHIC_DATA]:DUAJ-VCUS" at bounding box center [844, 248] width 110 height 33
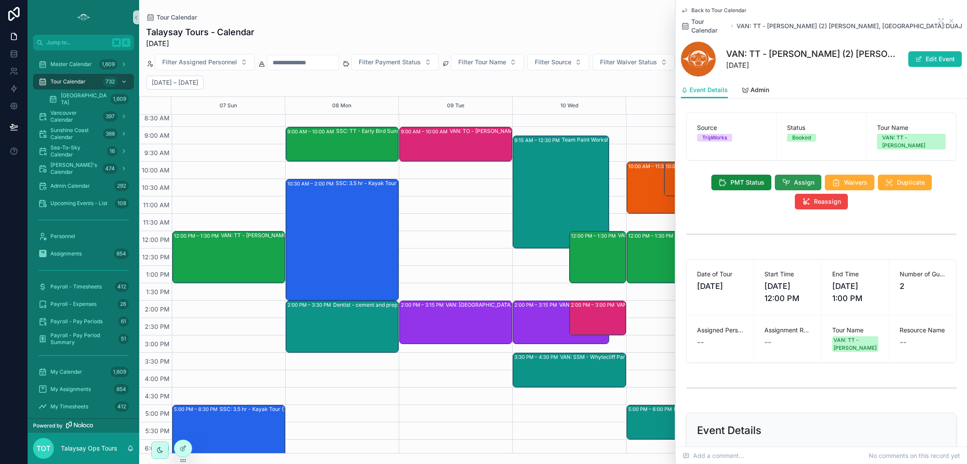
click at [783, 178] on icon "scrollable content" at bounding box center [786, 182] width 9 height 9
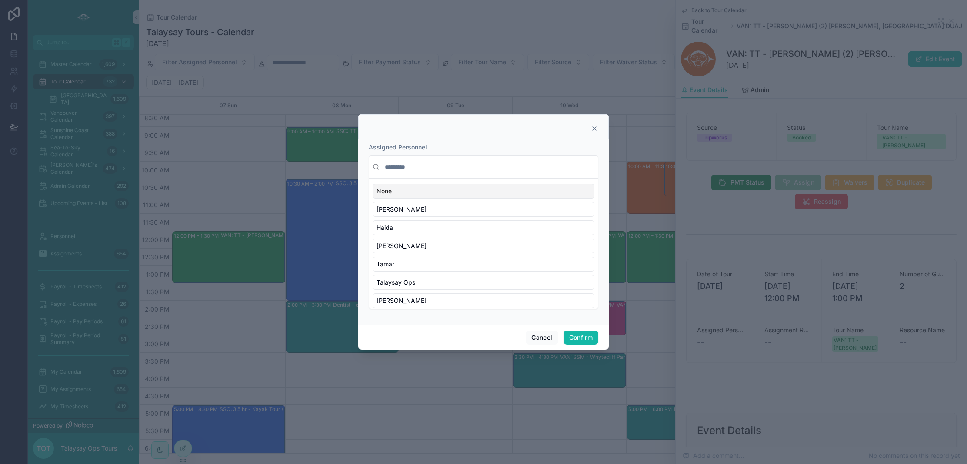
click at [398, 170] on input "text" at bounding box center [488, 167] width 211 height 16
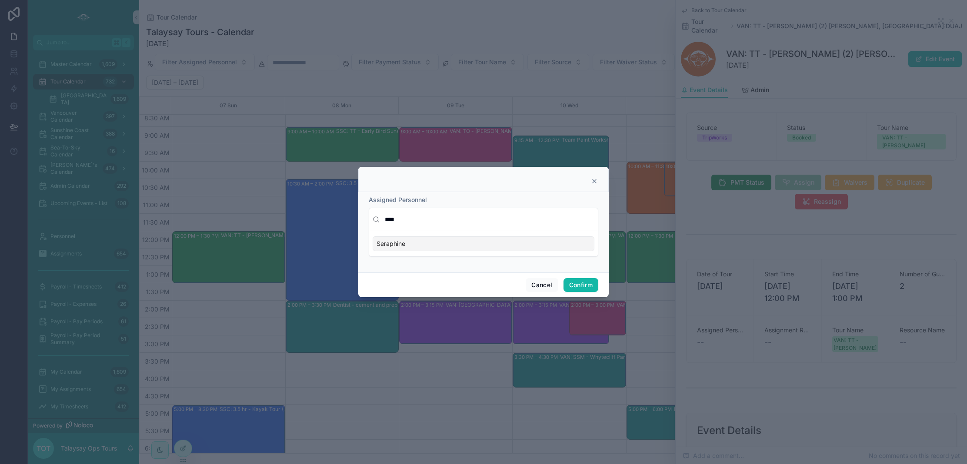
type input "****"
click at [431, 246] on div "Seraphine" at bounding box center [484, 243] width 222 height 15
click at [576, 286] on button "Confirm" at bounding box center [580, 285] width 35 height 14
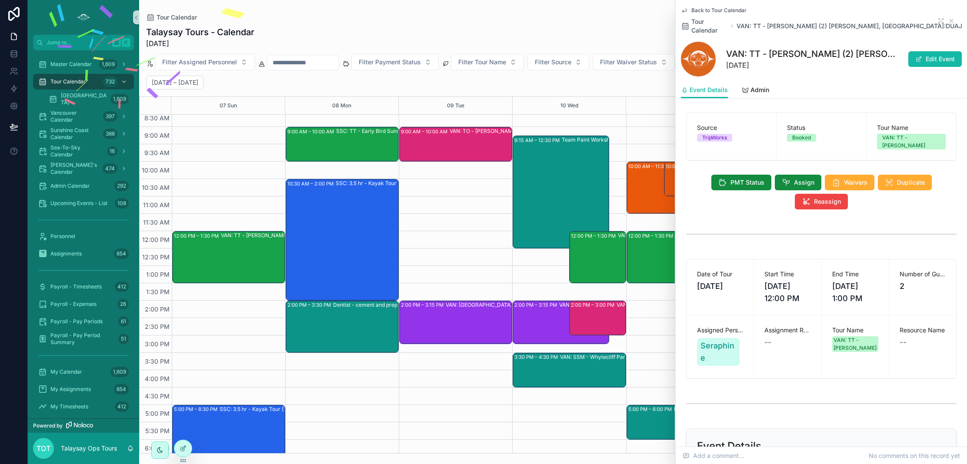
scroll to position [1, 0]
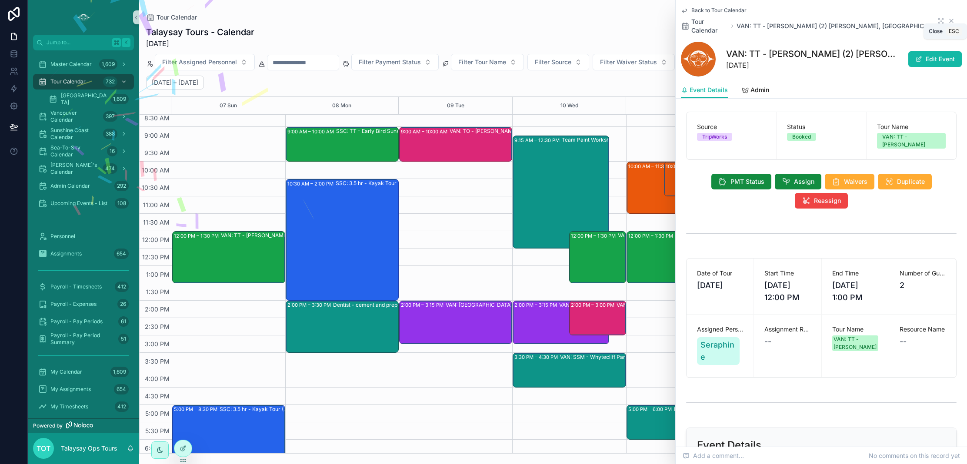
click at [951, 19] on icon "scrollable content" at bounding box center [950, 20] width 3 height 3
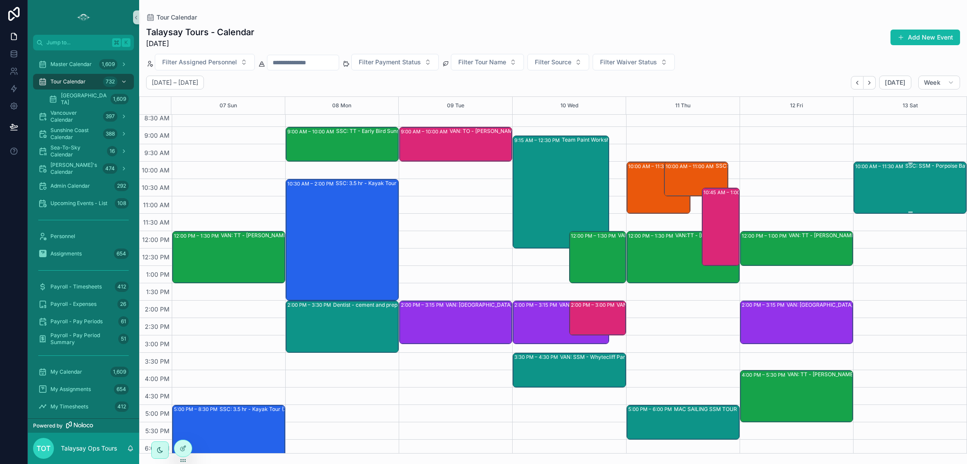
click at [889, 200] on div "10:00 AM – 11:30 AM SSC: SSM - [GEOGRAPHIC_DATA] (15) [PERSON_NAME] | Coast Hos…" at bounding box center [910, 188] width 110 height 50
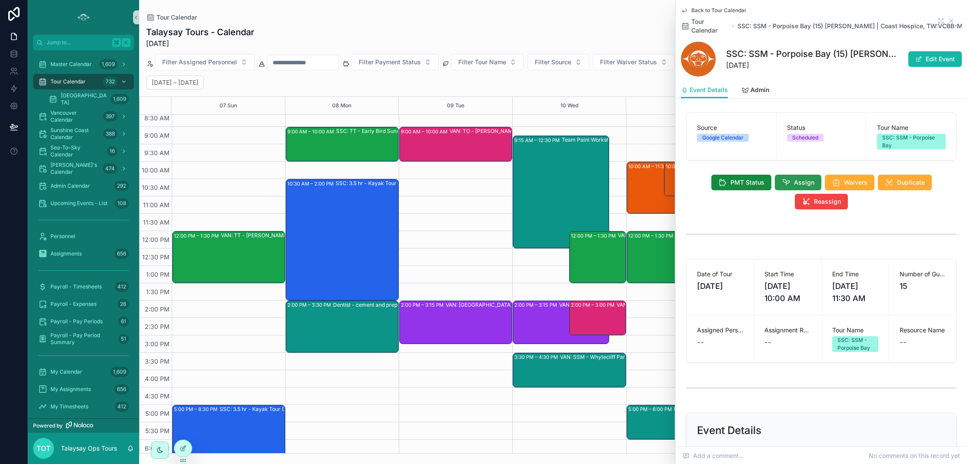
click at [790, 180] on button "Assign" at bounding box center [798, 183] width 47 height 16
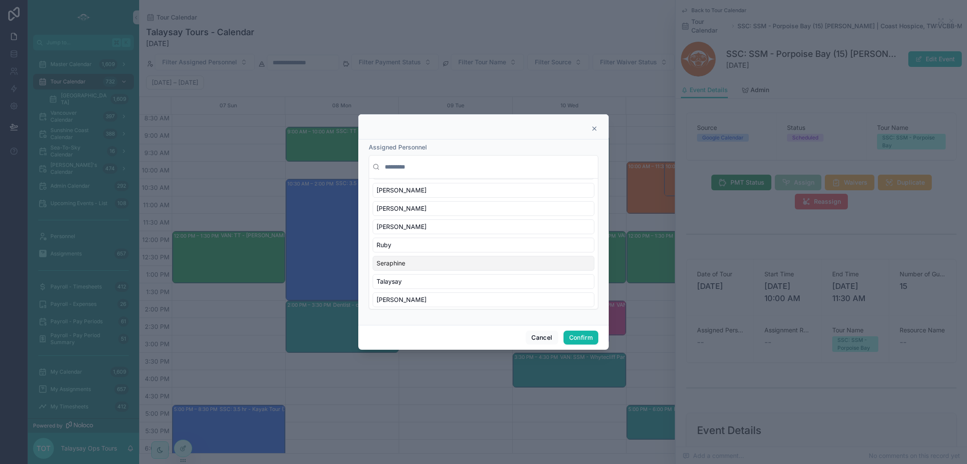
scroll to position [348, 0]
click at [401, 193] on div "[PERSON_NAME]" at bounding box center [484, 190] width 222 height 15
click at [410, 264] on div "Anneke" at bounding box center [484, 265] width 222 height 15
drag, startPoint x: 582, startPoint y: 339, endPoint x: 570, endPoint y: 337, distance: 11.4
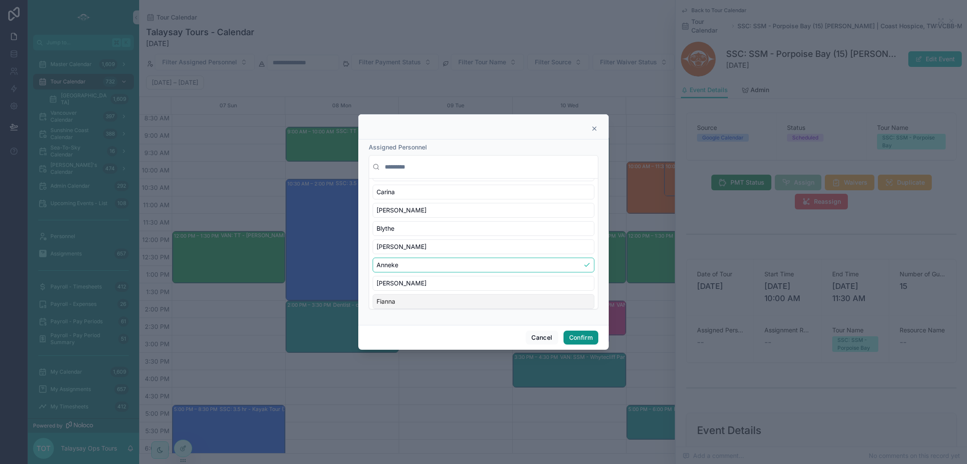
click at [582, 339] on button "Confirm" at bounding box center [580, 338] width 35 height 14
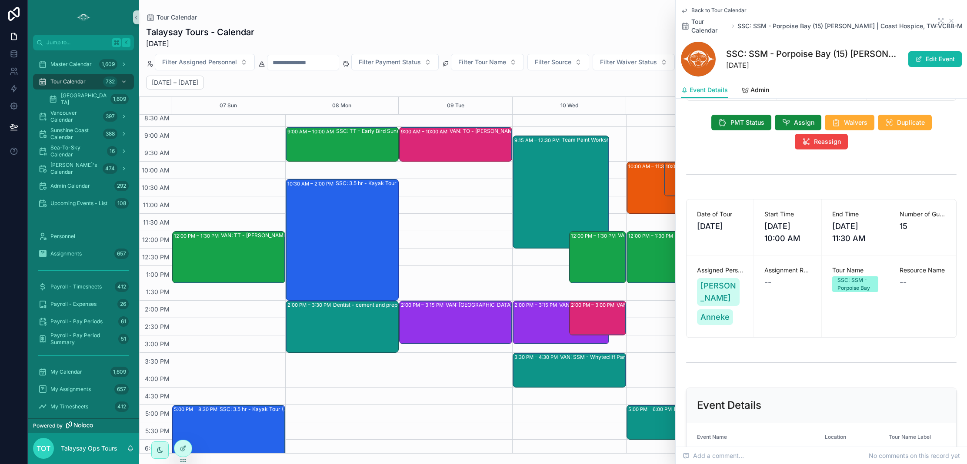
scroll to position [0, 0]
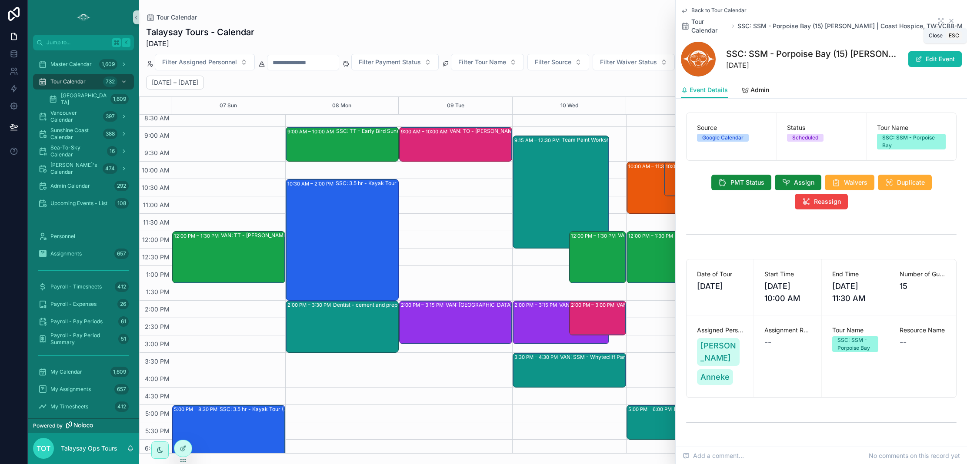
click at [953, 19] on icon "scrollable content" at bounding box center [950, 20] width 3 height 3
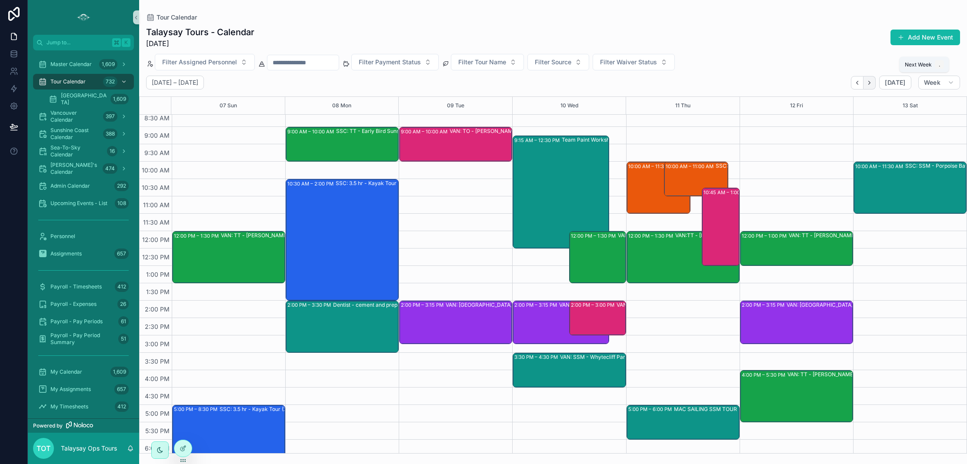
click at [873, 87] on button "Next" at bounding box center [869, 82] width 12 height 13
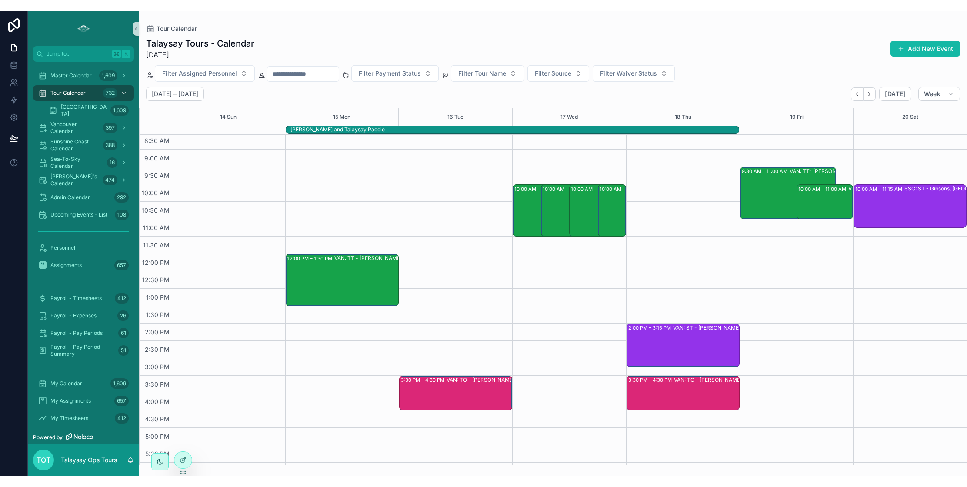
scroll to position [87, 0]
